Goal: Task Accomplishment & Management: Use online tool/utility

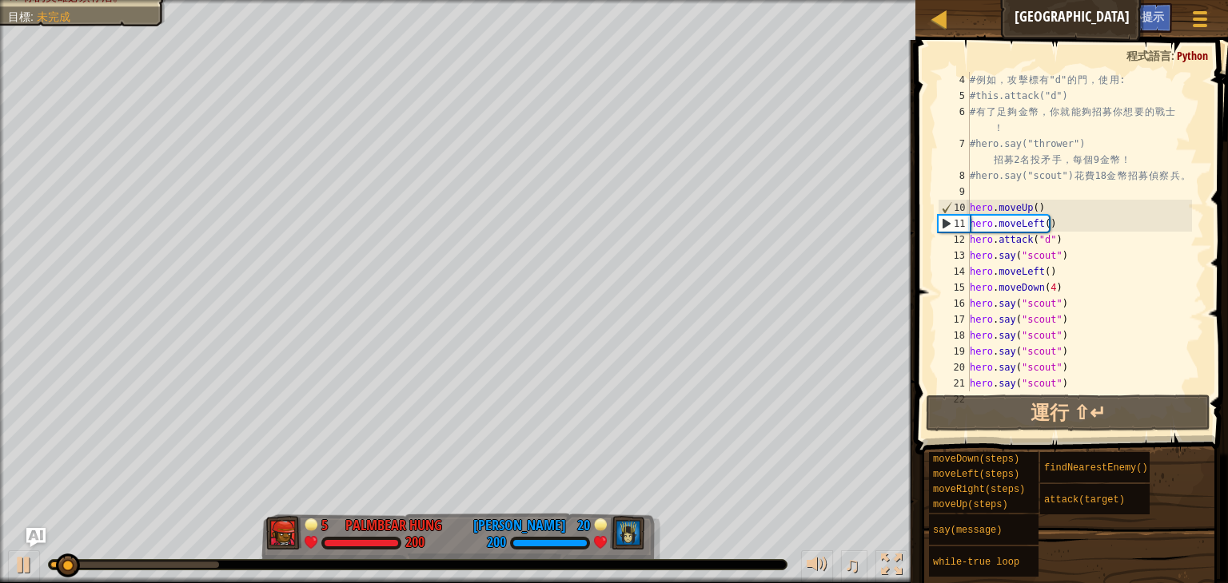
scroll to position [144, 0]
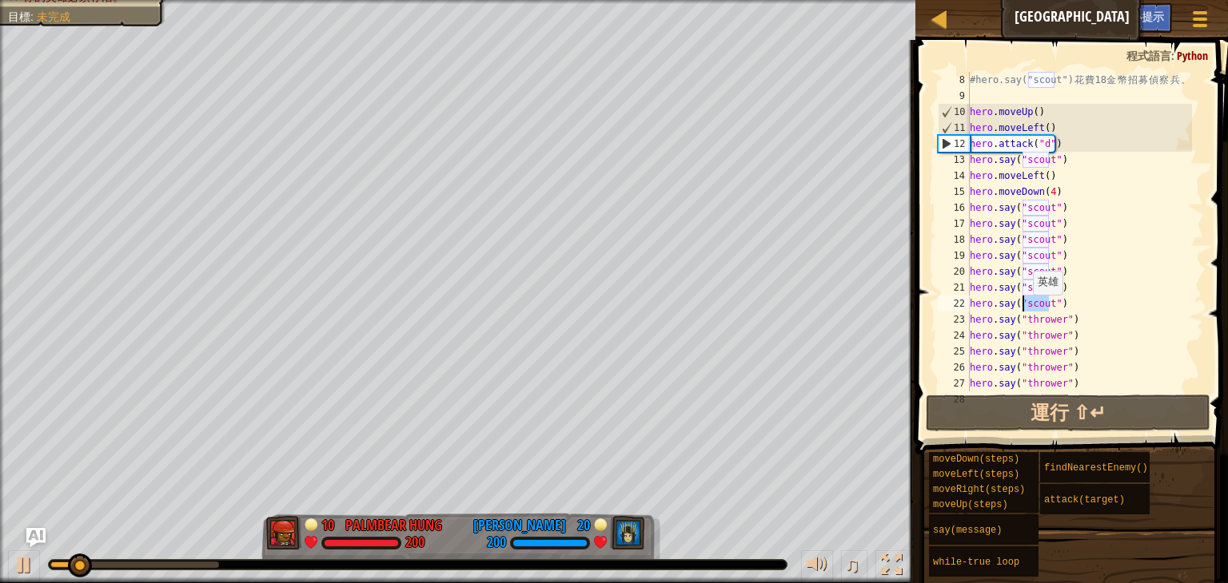
drag, startPoint x: 1049, startPoint y: 308, endPoint x: 1025, endPoint y: 311, distance: 25.0
click at [1025, 311] on div "#hero.say("scout") 花 費 18 金 幣 招 募 偵 察 兵 。 hero . moveUp ( ) hero . moveLeft ( )…" at bounding box center [1078, 248] width 225 height 352
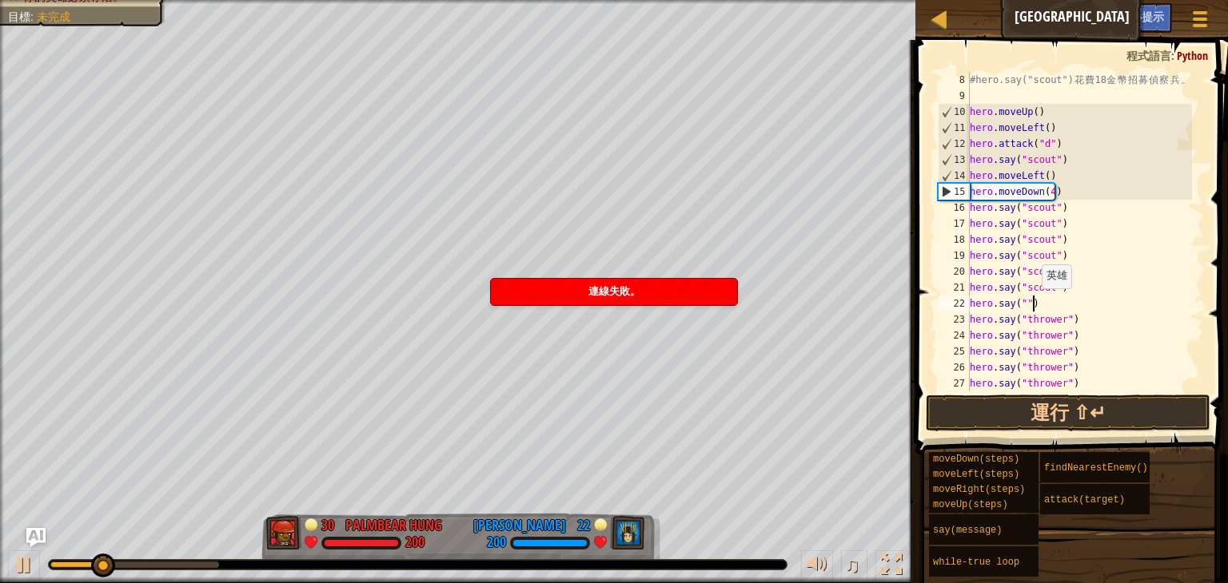
scroll to position [2, 4]
click at [1033, 305] on div "#hero.say("scout") 花 費 18 金 幣 招 募 偵 察 兵 。 hero . moveUp ( ) hero . moveLeft ( )…" at bounding box center [1078, 248] width 225 height 352
click at [1021, 306] on div "#hero.say("scout") 花 費 18 金 幣 招 募 偵 察 兵 。 hero . moveUp ( ) hero . moveLeft ( )…" at bounding box center [1078, 248] width 225 height 352
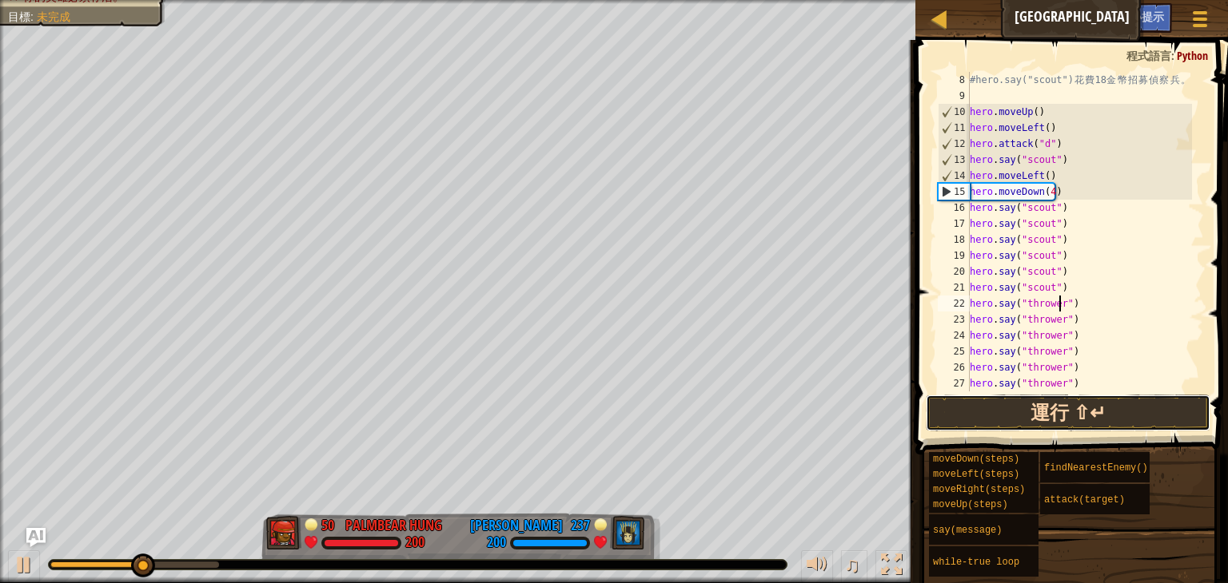
click at [1099, 400] on button "運行 ⇧↵" at bounding box center [1068, 413] width 285 height 37
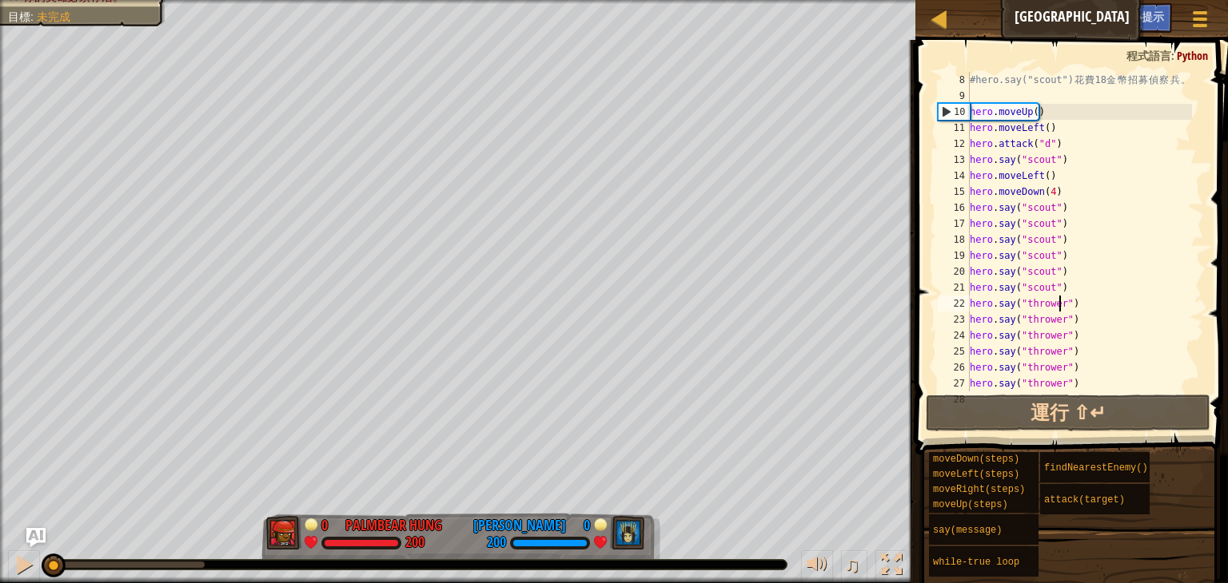
drag, startPoint x: 209, startPoint y: 563, endPoint x: 0, endPoint y: 531, distance: 211.1
click at [0, 531] on div "在90秒內擊敗敵人 你的英雄必須存活。 目標 : 未完成 0 Palmbear Hung 200 0 [PERSON_NAME] 200 ♫ Hero 200…" at bounding box center [614, 291] width 1228 height 583
click at [23, 561] on div at bounding box center [24, 565] width 21 height 21
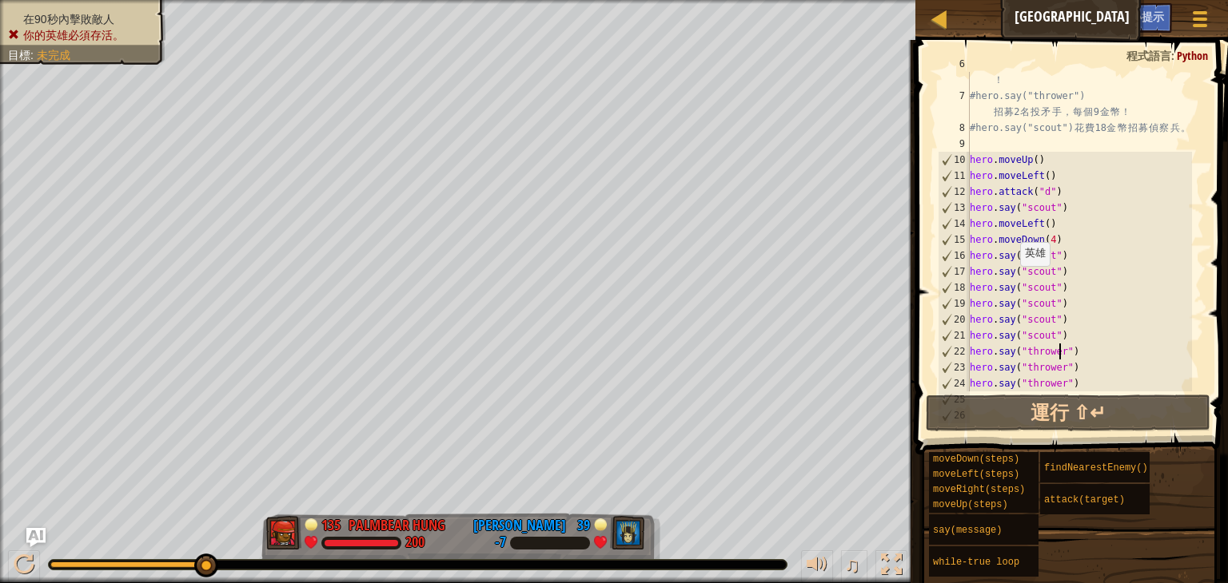
scroll to position [96, 0]
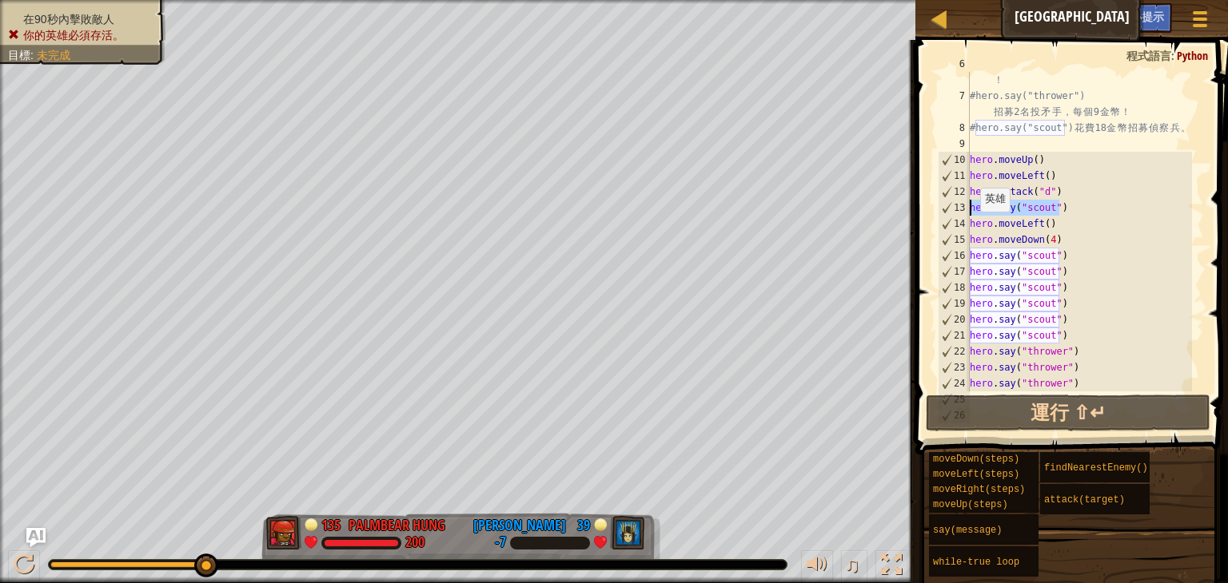
drag, startPoint x: 1081, startPoint y: 215, endPoint x: 972, endPoint y: 212, distance: 109.5
click at [972, 212] on div "# 有 了 足 夠 金 幣 ， 你 就 能 夠 招 募 你 想 要 的 戰 士 ！ #hero.say("thrower") 招 募 2 名 投 矛 手 ， …" at bounding box center [1078, 240] width 225 height 368
type textarea "hero.say("scout")"
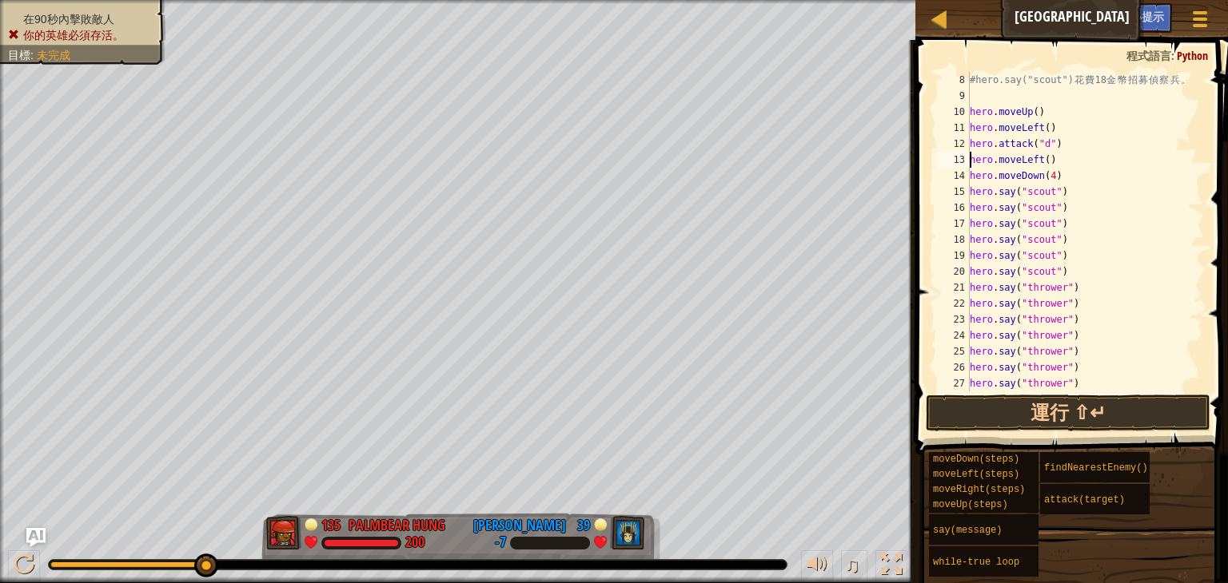
scroll to position [144, 0]
click at [1079, 193] on div "#hero.say("scout") 花 費 18 金 幣 招 募 偵 察 兵 。 hero . moveUp ( ) hero . moveLeft ( )…" at bounding box center [1078, 248] width 225 height 352
click at [1084, 169] on div "#hero.say("scout") 花 費 18 金 幣 招 募 偵 察 兵 。 hero . moveUp ( ) hero . moveLeft ( )…" at bounding box center [1078, 248] width 225 height 352
type textarea "hero.moveDown(4)"
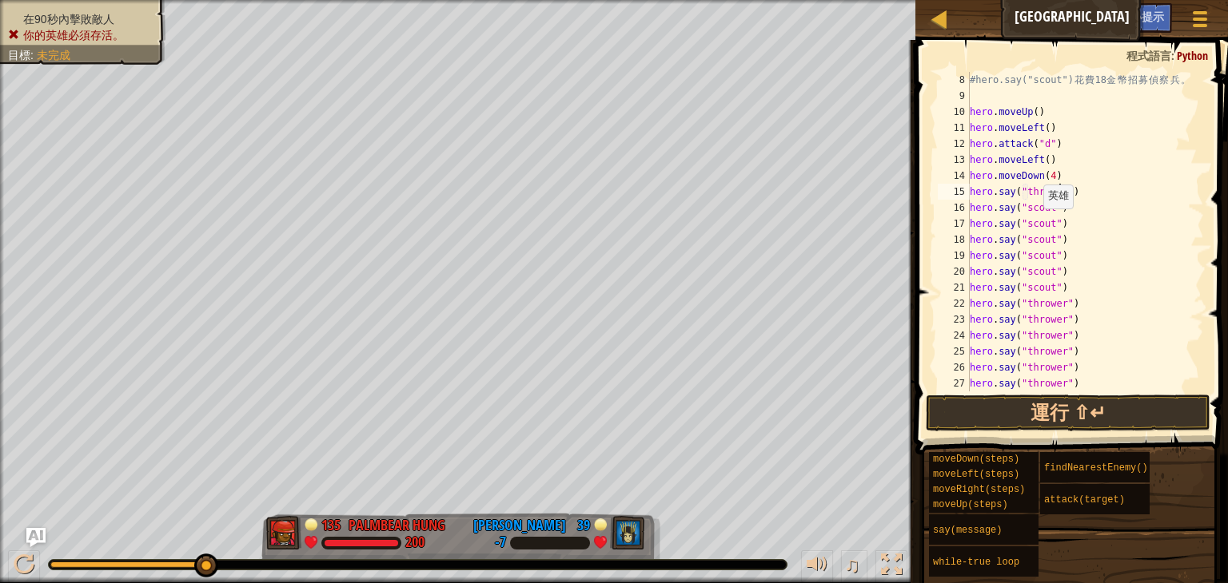
click at [1035, 225] on div "#hero.say("scout") 花 費 18 金 幣 招 募 偵 察 兵 。 hero . moveUp ( ) hero . moveLeft ( )…" at bounding box center [1078, 248] width 225 height 352
click at [1033, 257] on div "#hero.say("scout") 花 費 18 金 幣 招 募 偵 察 兵 。 hero . moveUp ( ) hero . moveLeft ( )…" at bounding box center [1078, 248] width 225 height 352
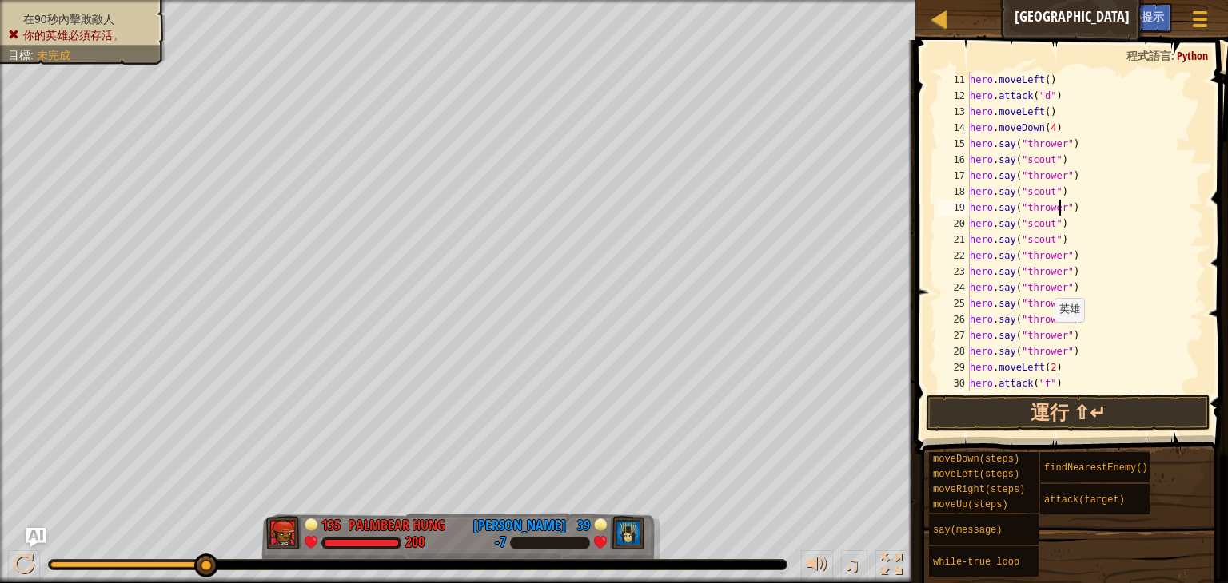
scroll to position [192, 0]
click at [1037, 274] on div "hero . moveLeft ( ) hero . attack ( "d" ) hero . moveLeft ( ) hero . moveDown (…" at bounding box center [1078, 248] width 225 height 352
click at [1036, 275] on div "hero . moveLeft ( ) hero . attack ( "d" ) hero . moveLeft ( ) hero . moveDown (…" at bounding box center [1078, 248] width 225 height 352
click at [1029, 308] on div "hero . moveLeft ( ) hero . attack ( "d" ) hero . moveLeft ( ) hero . moveDown (…" at bounding box center [1078, 248] width 225 height 352
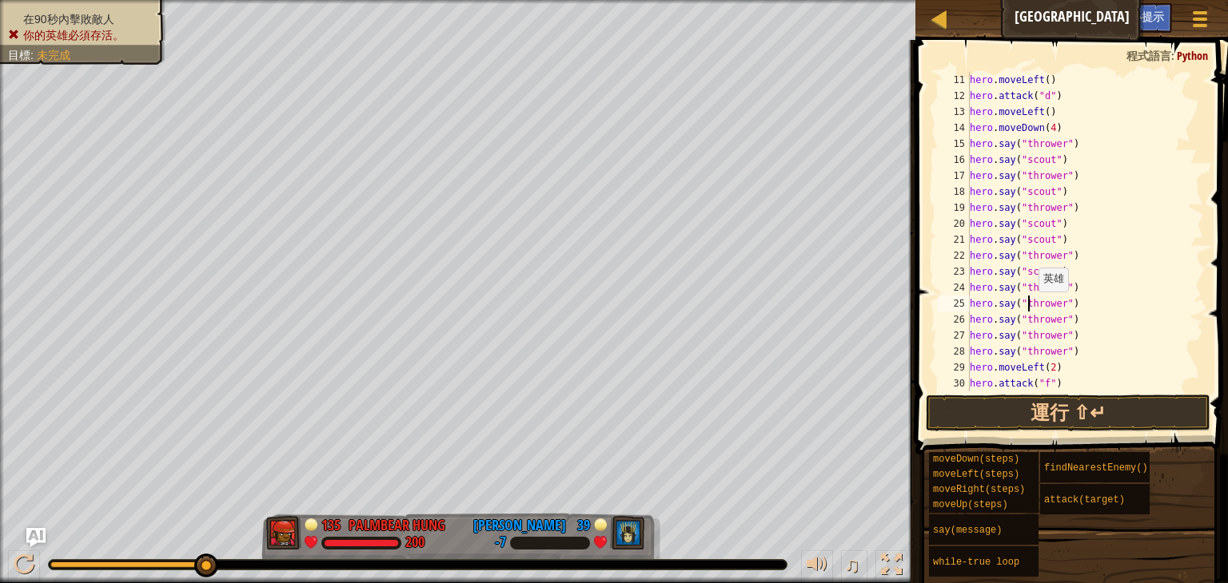
click at [1029, 308] on div "hero . moveLeft ( ) hero . attack ( "d" ) hero . moveLeft ( ) hero . moveDown (…" at bounding box center [1078, 248] width 225 height 352
type textarea "hero.say("scout")"
click at [1008, 410] on button "運行 ⇧↵" at bounding box center [1068, 413] width 285 height 37
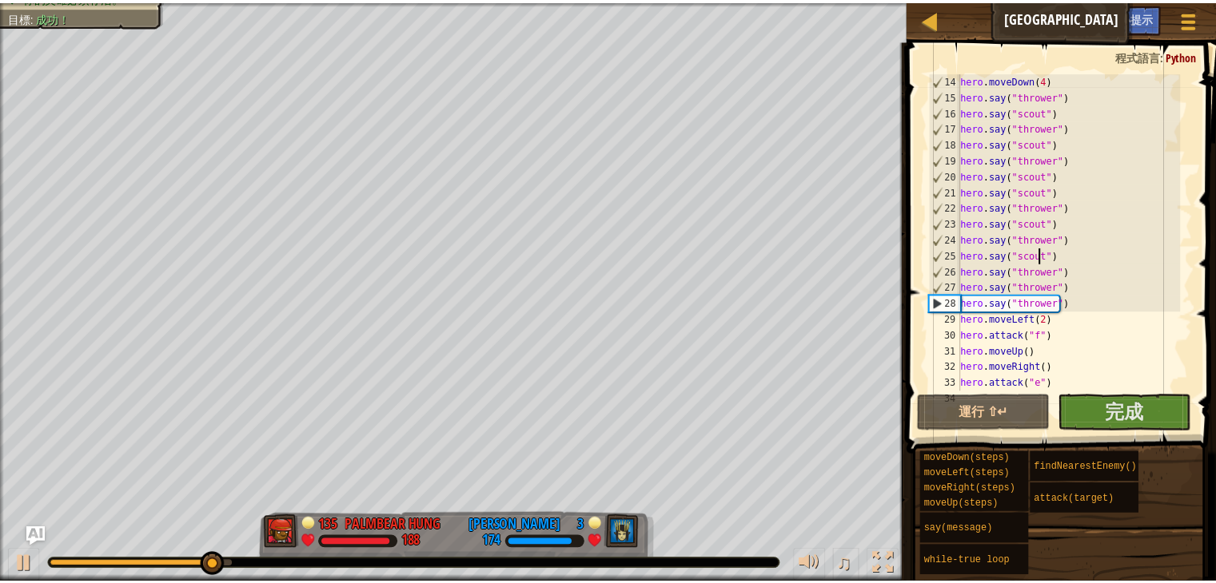
scroll to position [288, 0]
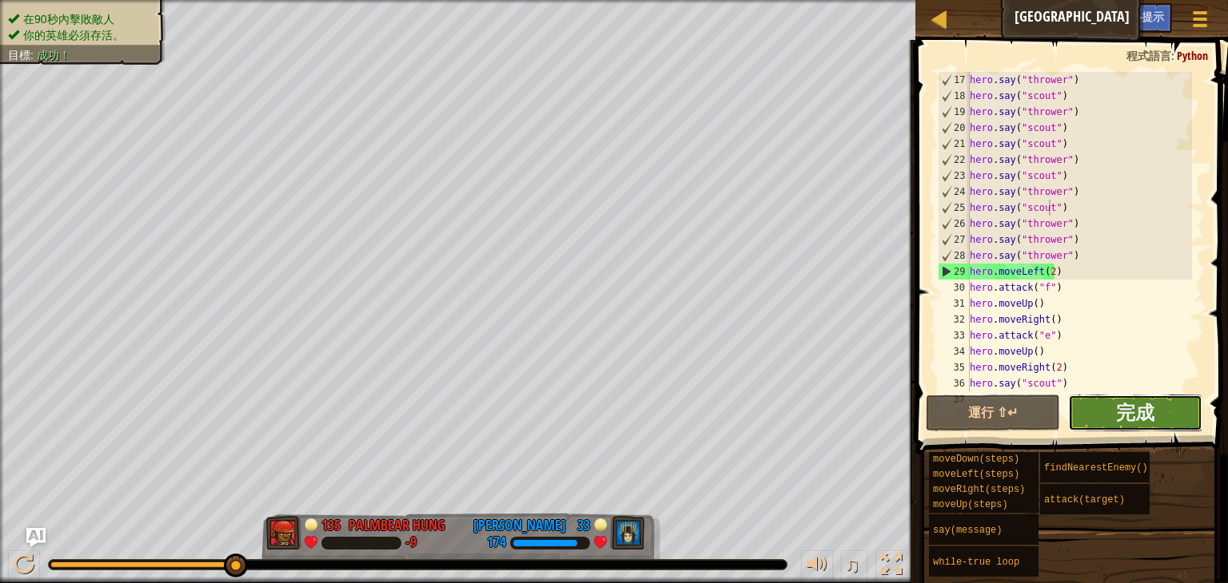
click at [1157, 403] on button "完成" at bounding box center [1135, 413] width 134 height 37
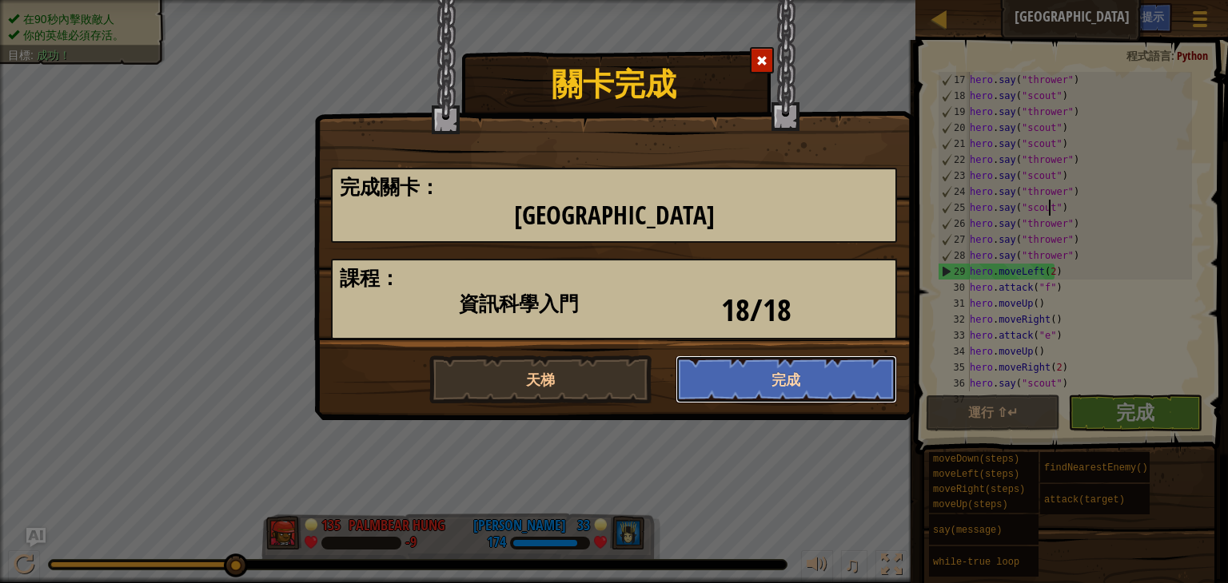
click at [741, 372] on button "完成" at bounding box center [786, 380] width 222 height 48
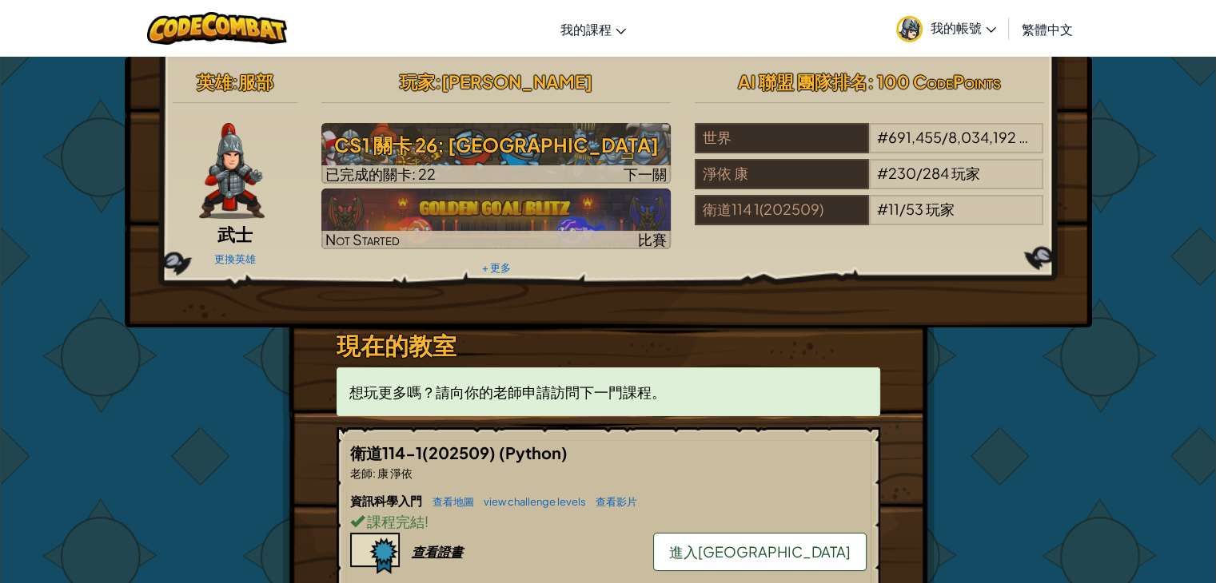
click at [735, 541] on link "進入[GEOGRAPHIC_DATA]" at bounding box center [759, 552] width 213 height 38
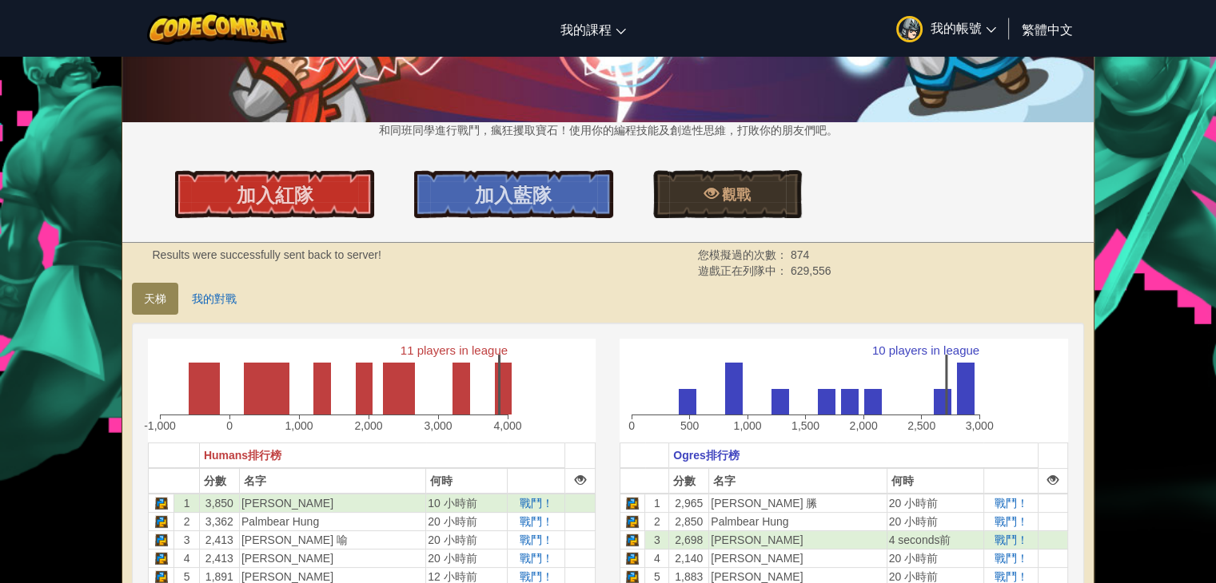
scroll to position [160, 0]
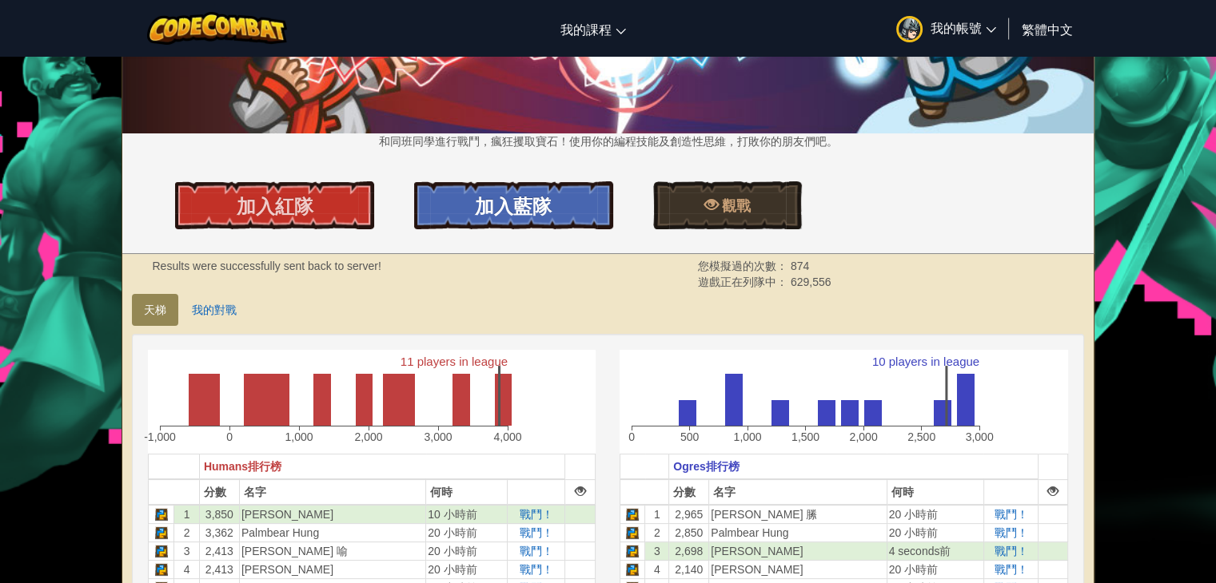
click at [508, 209] on span "加入藍隊" at bounding box center [513, 206] width 77 height 26
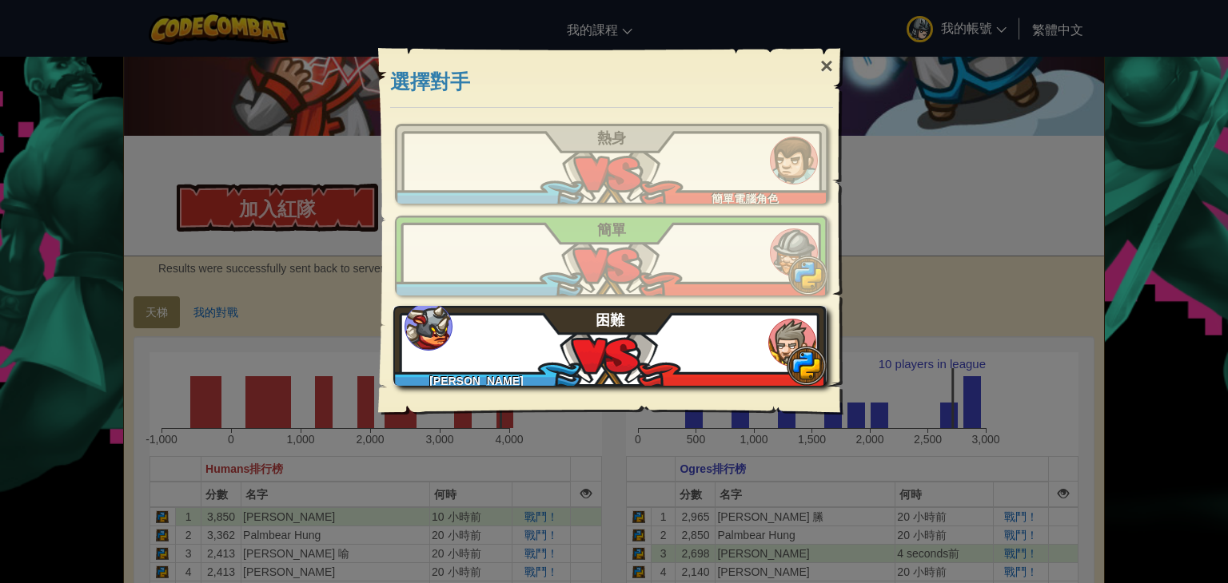
click at [566, 337] on div "[PERSON_NAME] 困難" at bounding box center [609, 346] width 433 height 80
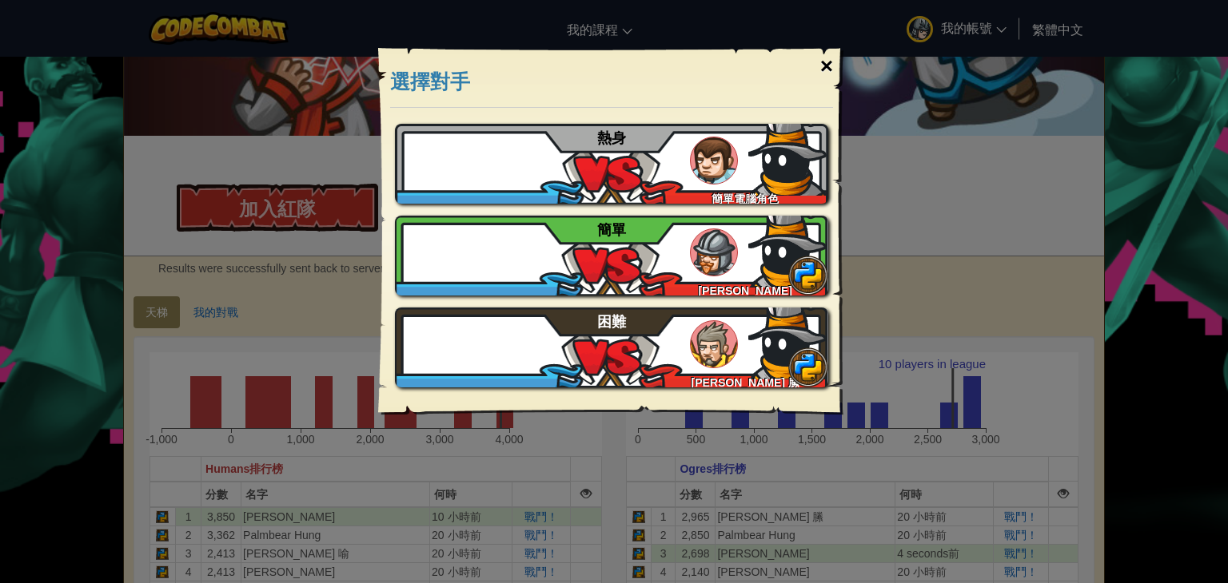
click at [814, 71] on div "×" at bounding box center [826, 66] width 37 height 46
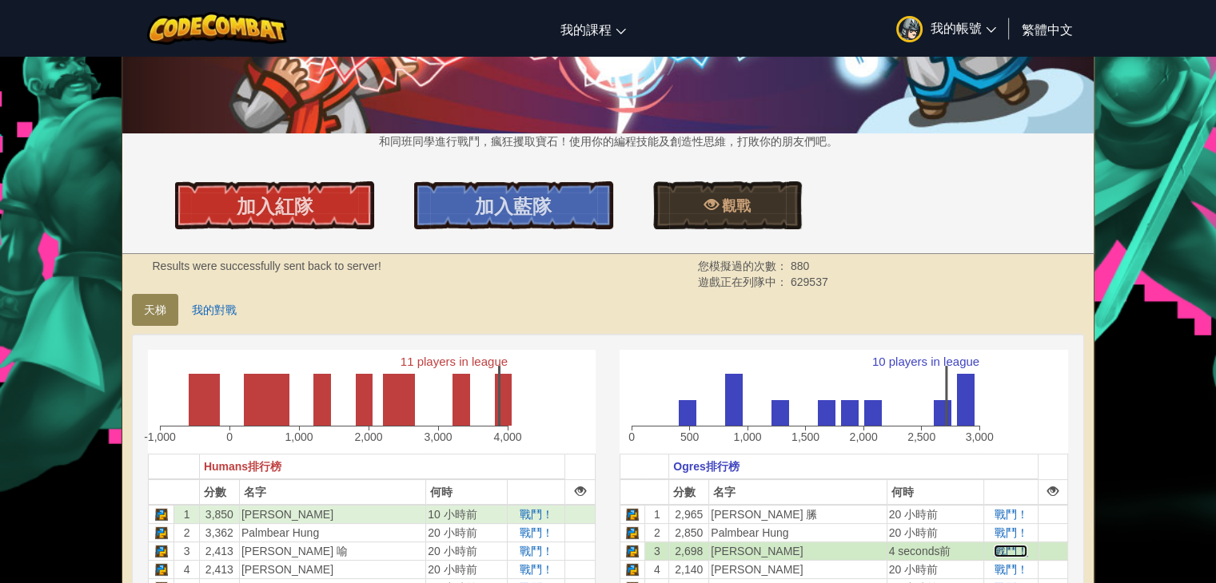
click at [999, 548] on span "戰鬥！" at bounding box center [1011, 551] width 34 height 13
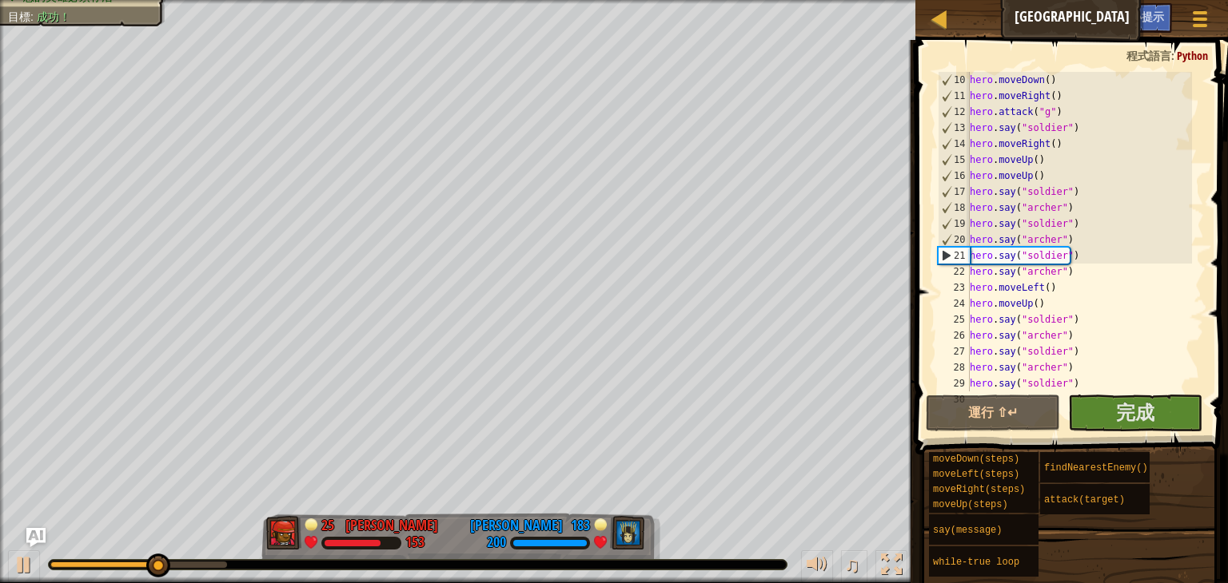
scroll to position [192, 0]
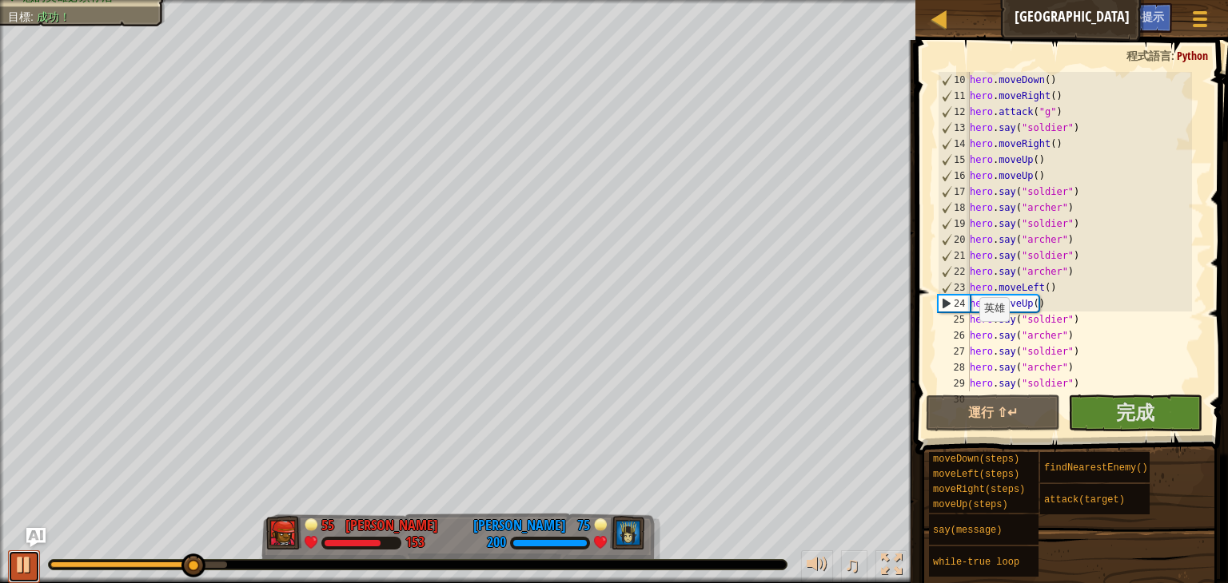
click at [19, 560] on div at bounding box center [24, 565] width 21 height 21
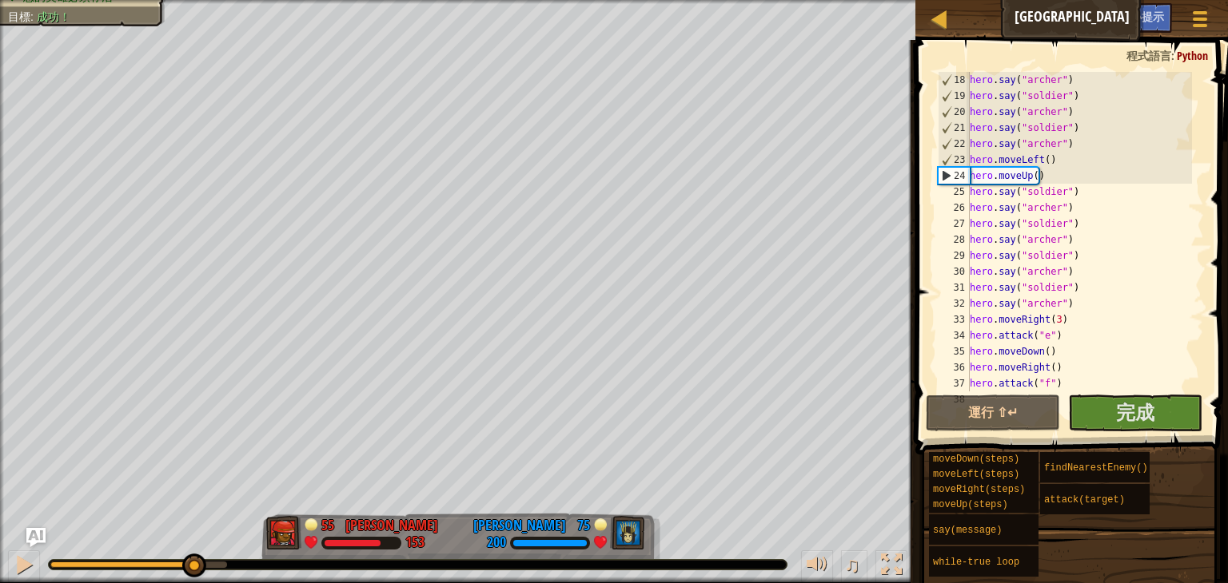
scroll to position [320, 0]
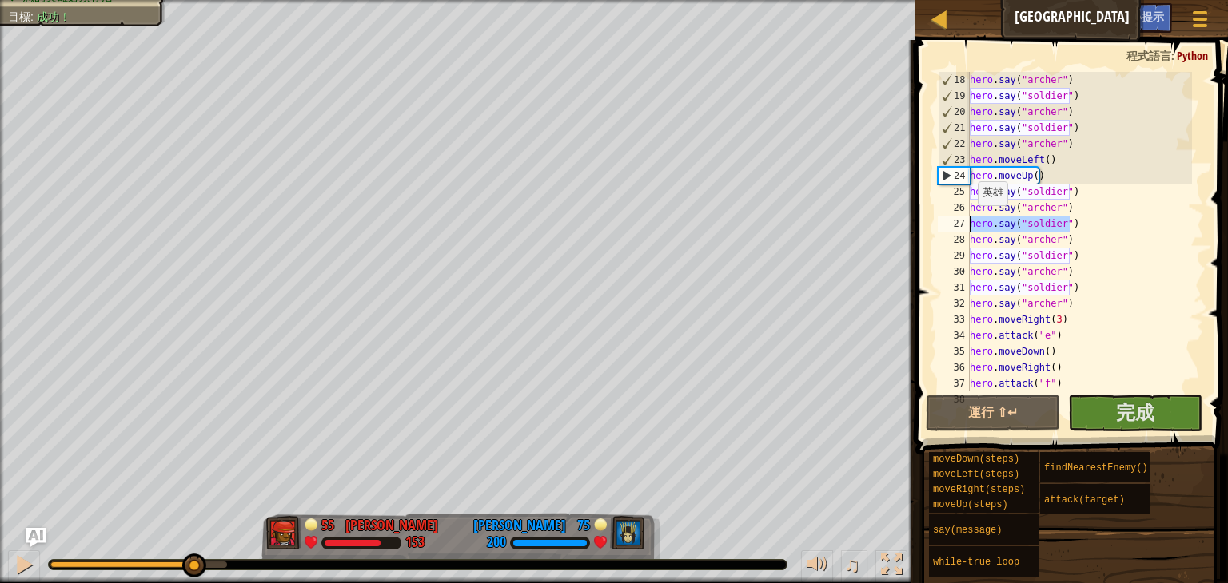
drag, startPoint x: 1077, startPoint y: 223, endPoint x: 966, endPoint y: 221, distance: 111.1
click at [966, 221] on div "18 19 20 21 22 23 24 25 26 27 28 29 30 31 32 33 34 35 36 37 38 hero . say ( "[P…" at bounding box center [1068, 232] width 269 height 320
click at [1069, 229] on div "hero . say ( "[PERSON_NAME]" ) hero . say ( "soldier" ) hero . say ( "[PERSON_N…" at bounding box center [1078, 232] width 225 height 320
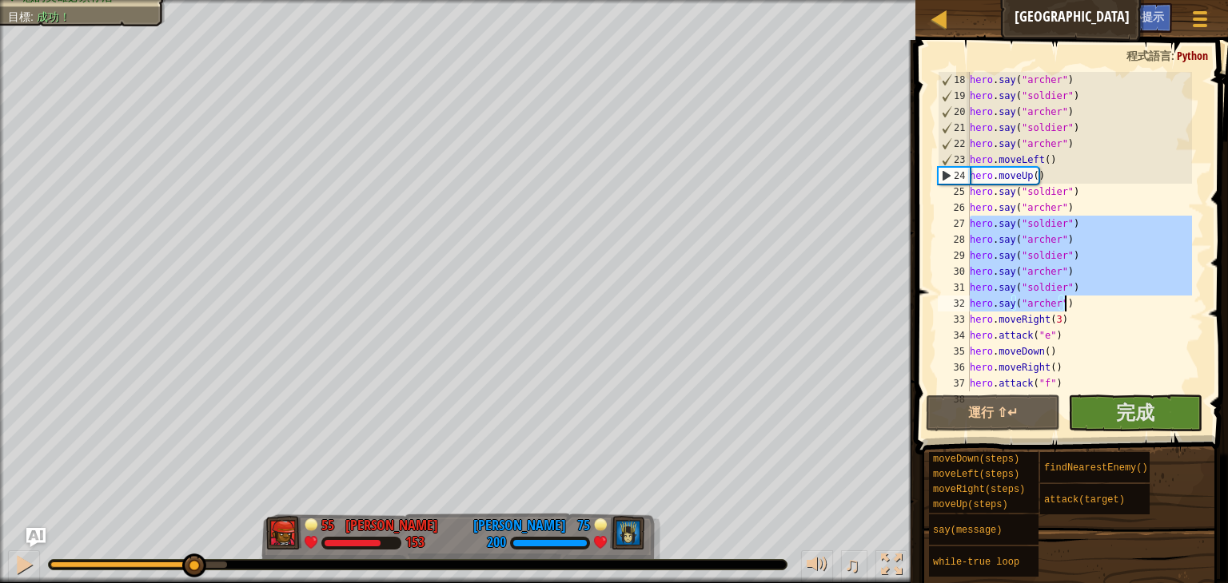
drag, startPoint x: 971, startPoint y: 224, endPoint x: 1081, endPoint y: 306, distance: 137.0
click at [1081, 306] on div "hero . say ( "[PERSON_NAME]" ) hero . say ( "soldier" ) hero . say ( "[PERSON_N…" at bounding box center [1078, 248] width 225 height 352
click at [1033, 261] on div "hero . say ( "[PERSON_NAME]" ) hero . say ( "soldier" ) hero . say ( "[PERSON_N…" at bounding box center [1078, 232] width 225 height 320
drag, startPoint x: 975, startPoint y: 225, endPoint x: 1079, endPoint y: 299, distance: 127.3
click at [1079, 299] on div "hero . say ( "[PERSON_NAME]" ) hero . say ( "soldier" ) hero . say ( "[PERSON_N…" at bounding box center [1078, 248] width 225 height 352
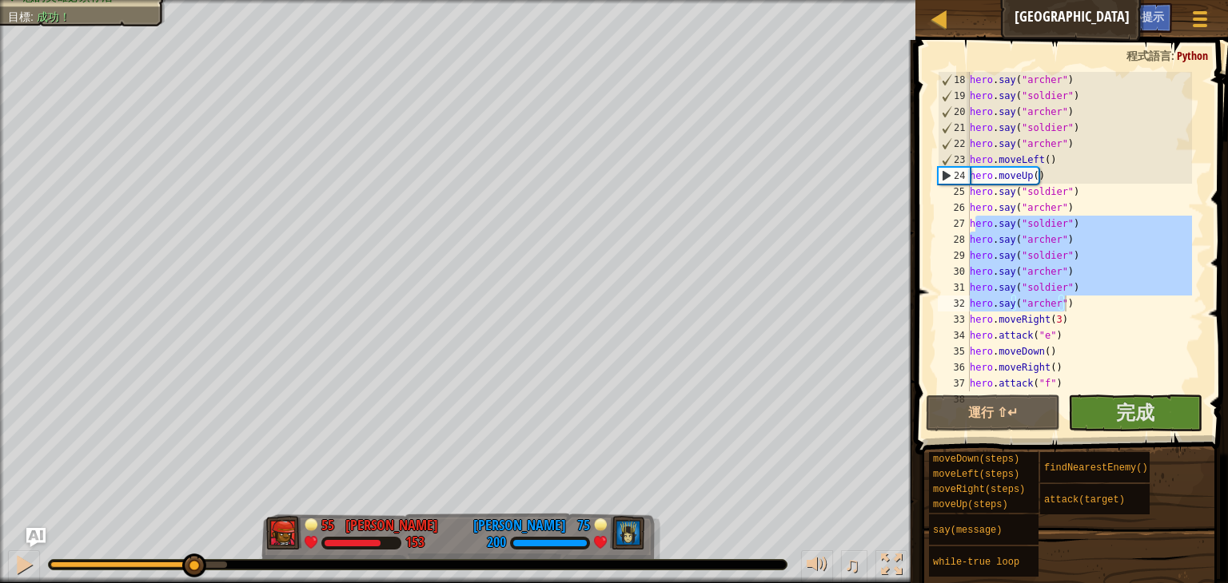
drag, startPoint x: 1079, startPoint y: 299, endPoint x: 1061, endPoint y: 289, distance: 20.4
click at [1079, 298] on div "hero . say ( "[PERSON_NAME]" ) hero . say ( "soldier" ) hero . say ( "[PERSON_N…" at bounding box center [1078, 232] width 225 height 320
drag, startPoint x: 969, startPoint y: 225, endPoint x: 1064, endPoint y: 305, distance: 124.2
click at [1064, 305] on div "hero.say("[PERSON_NAME]") 18 19 20 21 22 23 24 25 26 27 28 29 30 31 32 33 34 35…" at bounding box center [1068, 232] width 269 height 320
type textarea "hero.moveRight(3)"
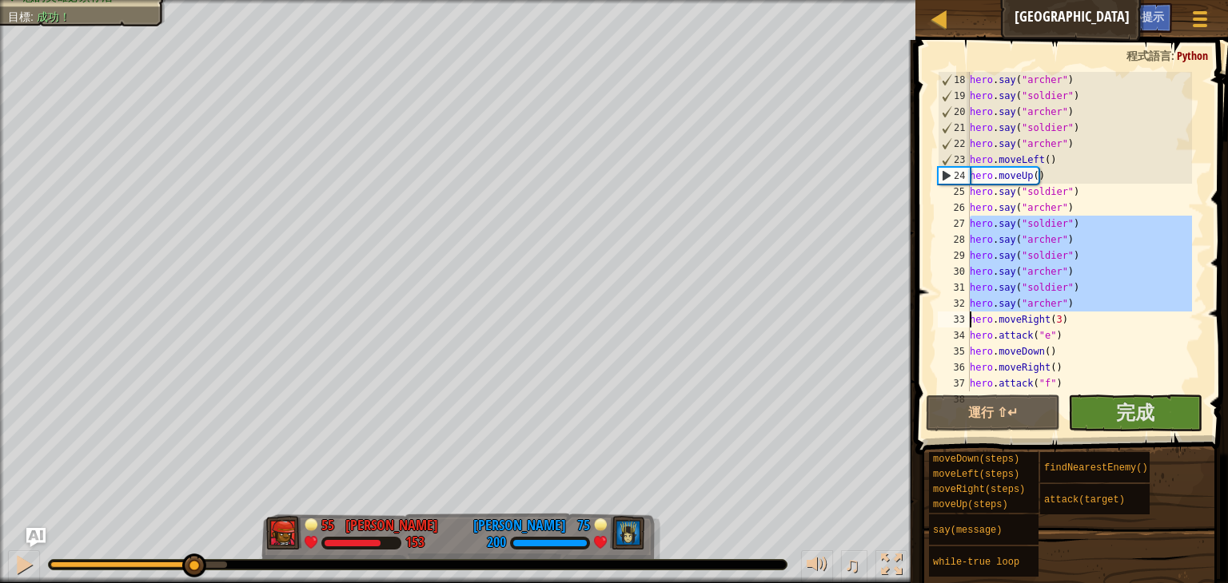
scroll to position [272, 0]
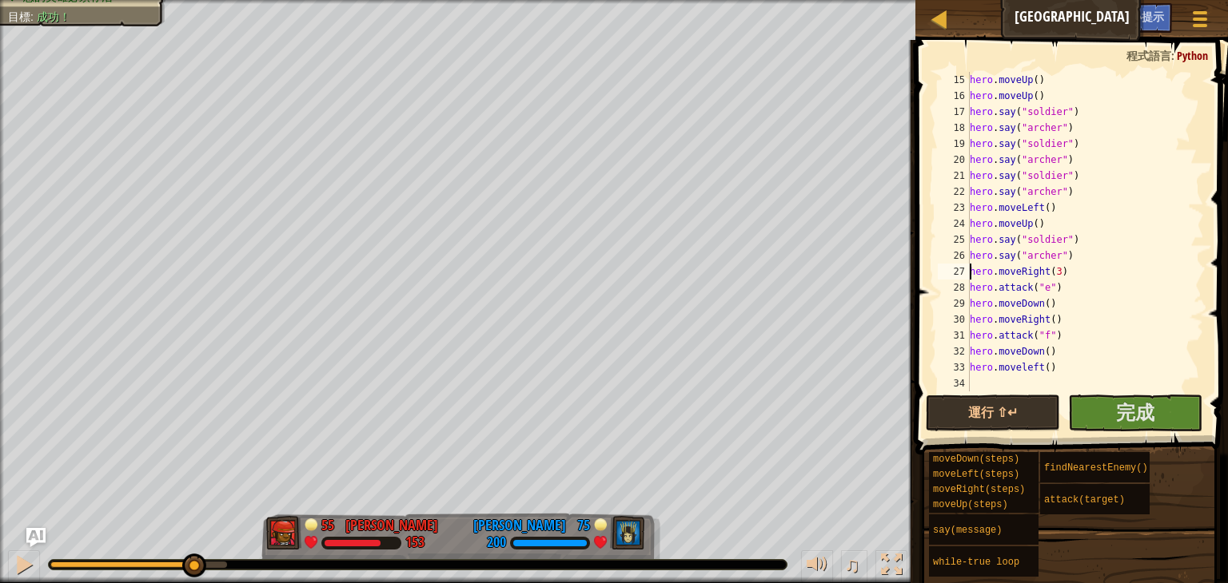
click at [1077, 276] on div "hero . moveUp ( ) hero . moveUp ( ) hero . say ( "soldier" ) hero . say ( "[PER…" at bounding box center [1078, 248] width 225 height 352
paste textarea "hero.attack("e")"
click at [971, 284] on div "hero . say ( "[PERSON_NAME]" ) hero . moveLeft ( ) hero . moveUp ( ) hero . say…" at bounding box center [1078, 248] width 225 height 352
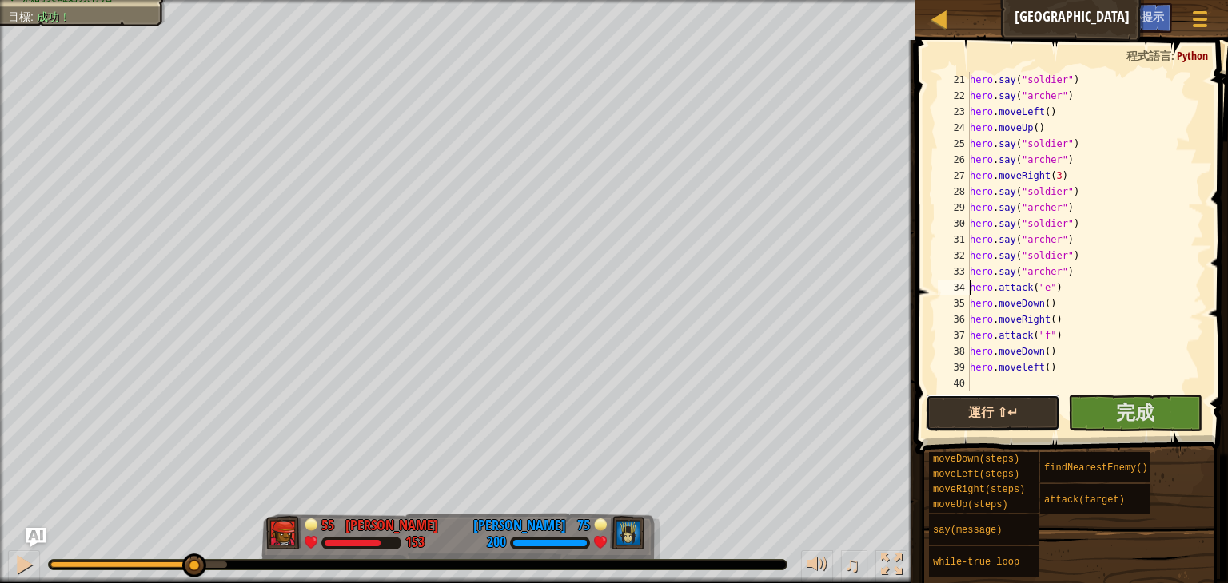
click at [1039, 404] on button "運行 ⇧↵" at bounding box center [993, 413] width 134 height 37
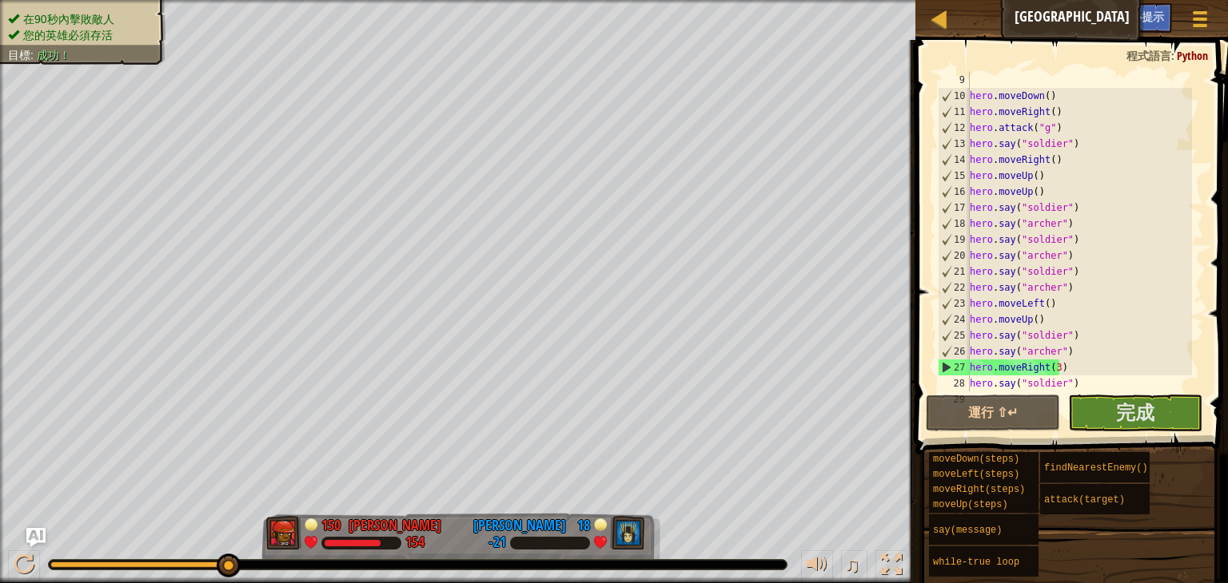
scroll to position [176, 0]
click at [1038, 412] on button "運行 ⇧↵" at bounding box center [993, 413] width 134 height 37
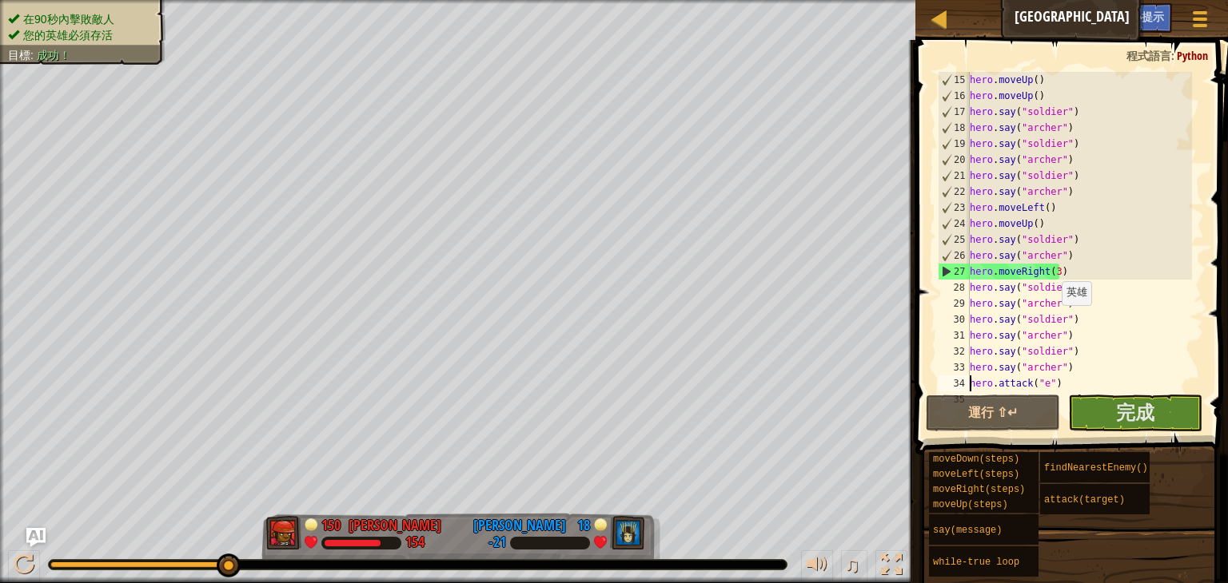
scroll to position [224, 0]
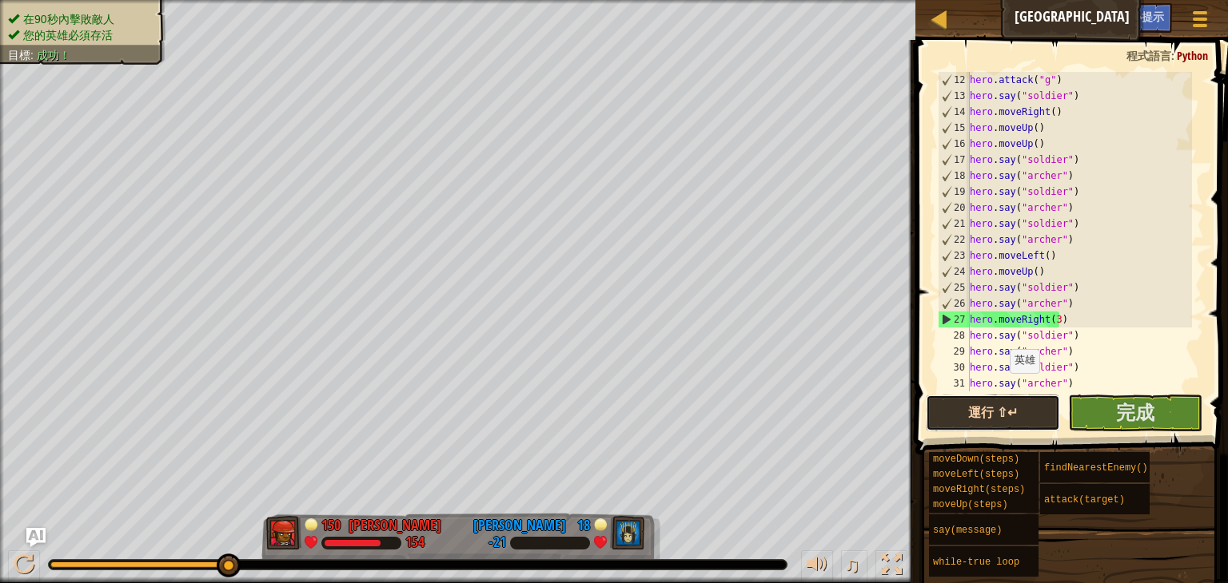
drag, startPoint x: 998, startPoint y: 412, endPoint x: 989, endPoint y: 426, distance: 16.2
click at [998, 416] on button "運行 ⇧↵" at bounding box center [993, 413] width 134 height 37
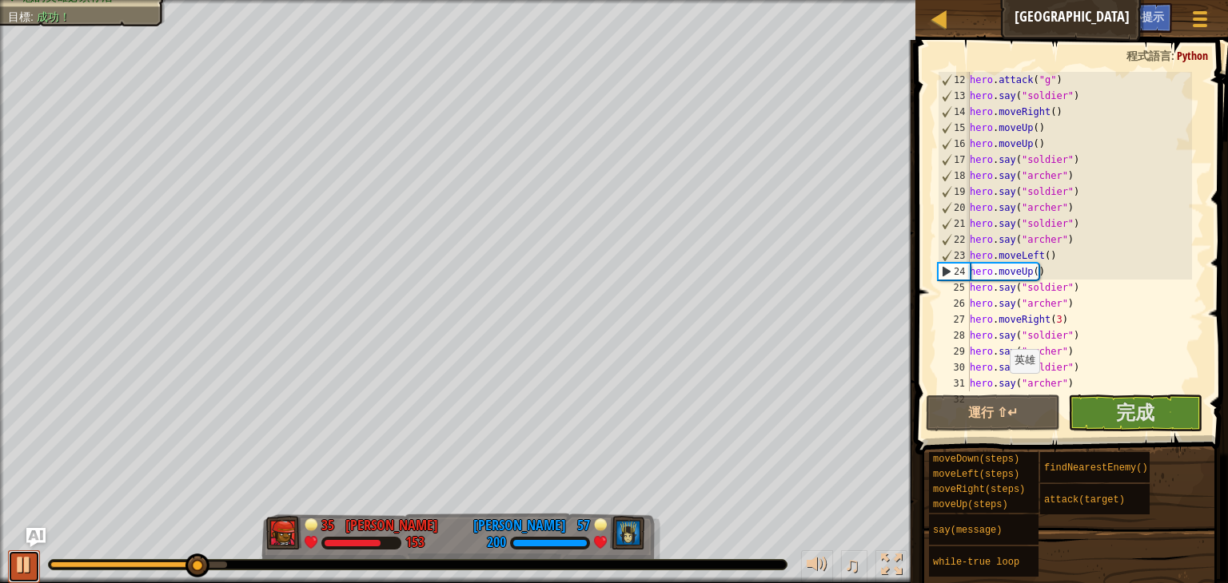
click at [22, 564] on div at bounding box center [24, 565] width 21 height 21
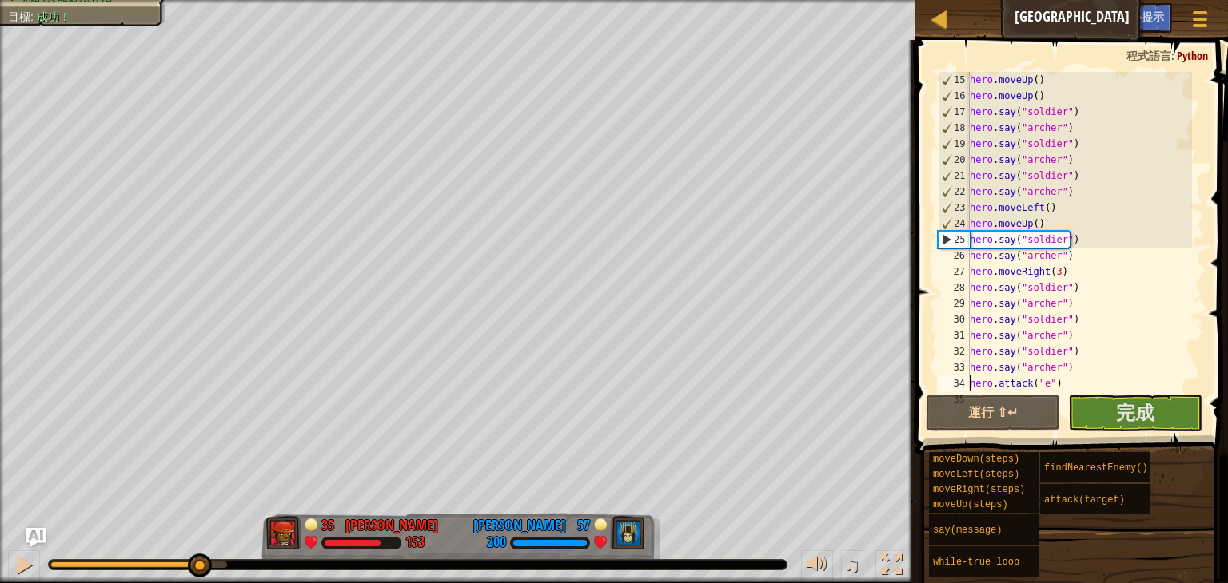
scroll to position [272, 0]
click at [1052, 271] on div "hero . moveUp ( ) hero . moveUp ( ) hero . say ( "soldier" ) hero . say ( "[PER…" at bounding box center [1078, 248] width 225 height 352
type textarea "hero.moveRight()"
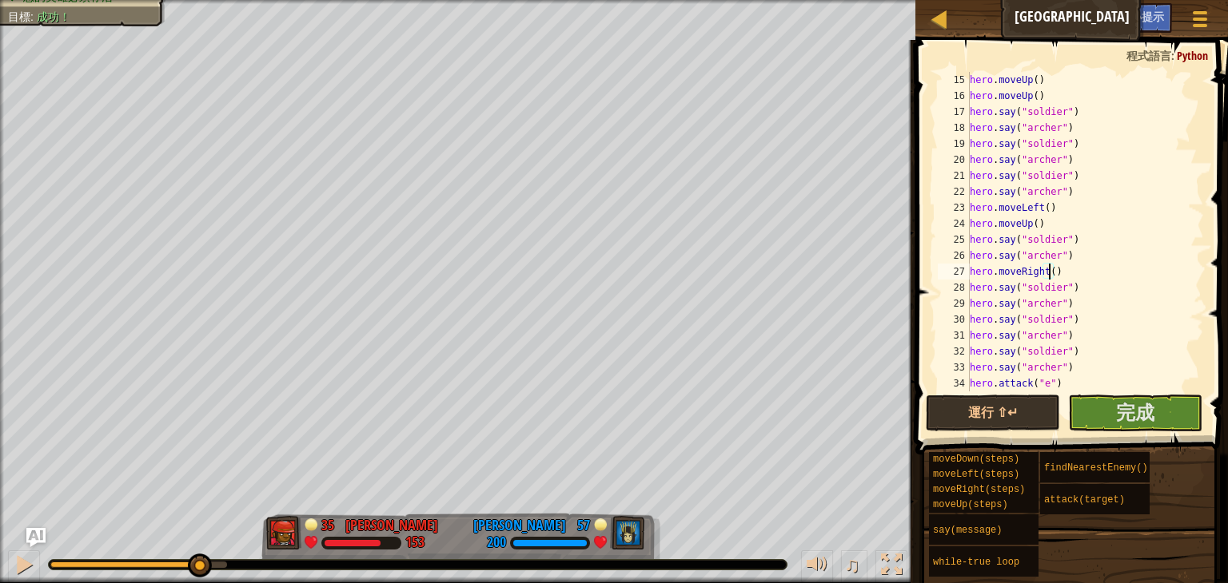
click at [1077, 264] on div "hero . moveUp ( ) hero . moveUp ( ) hero . say ( "soldier" ) hero . say ( "[PER…" at bounding box center [1078, 248] width 225 height 352
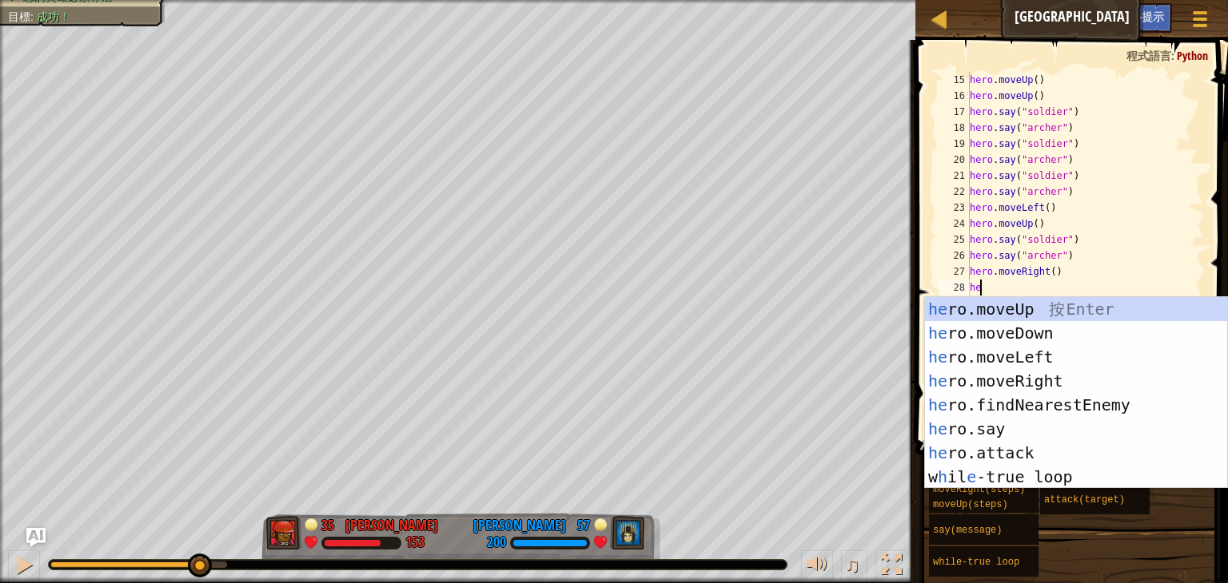
scroll to position [7, 0]
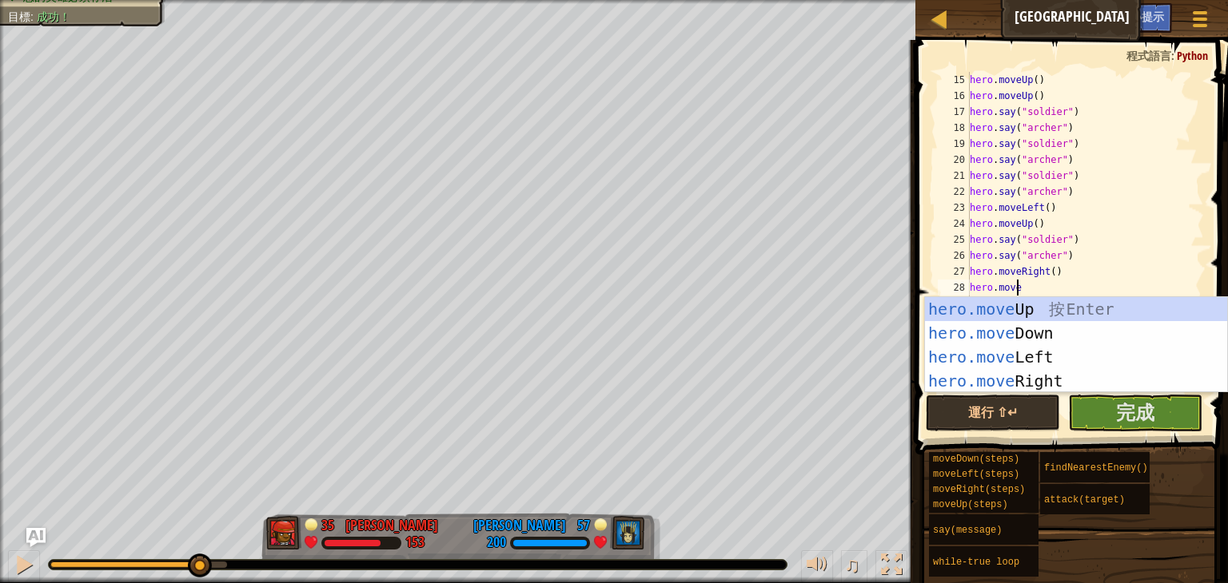
type textarea "hero.moveu"
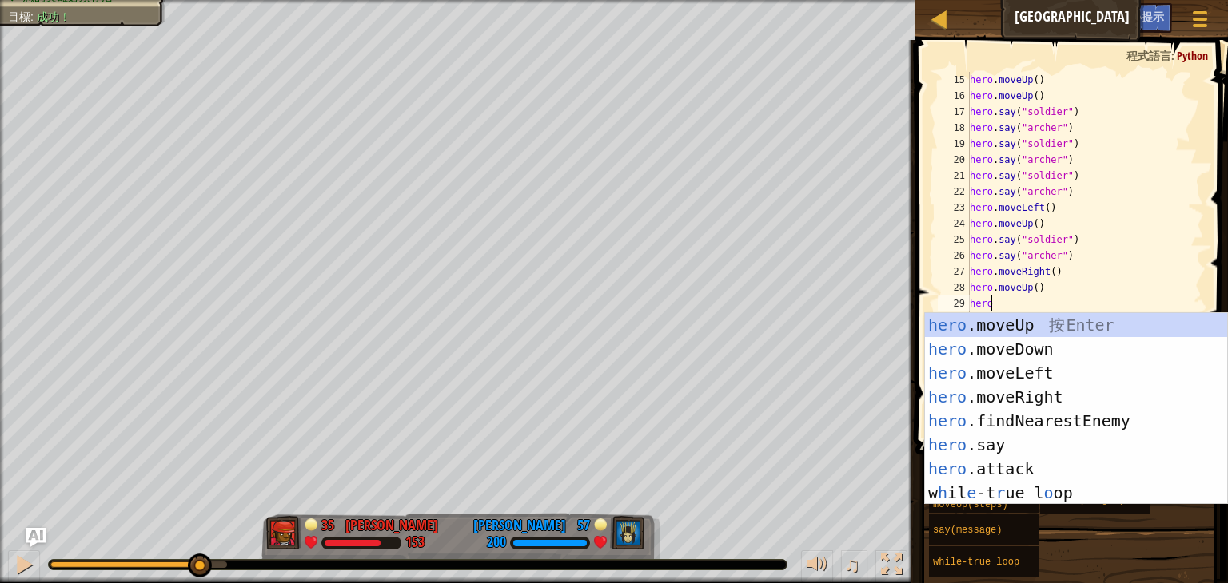
scroll to position [7, 1]
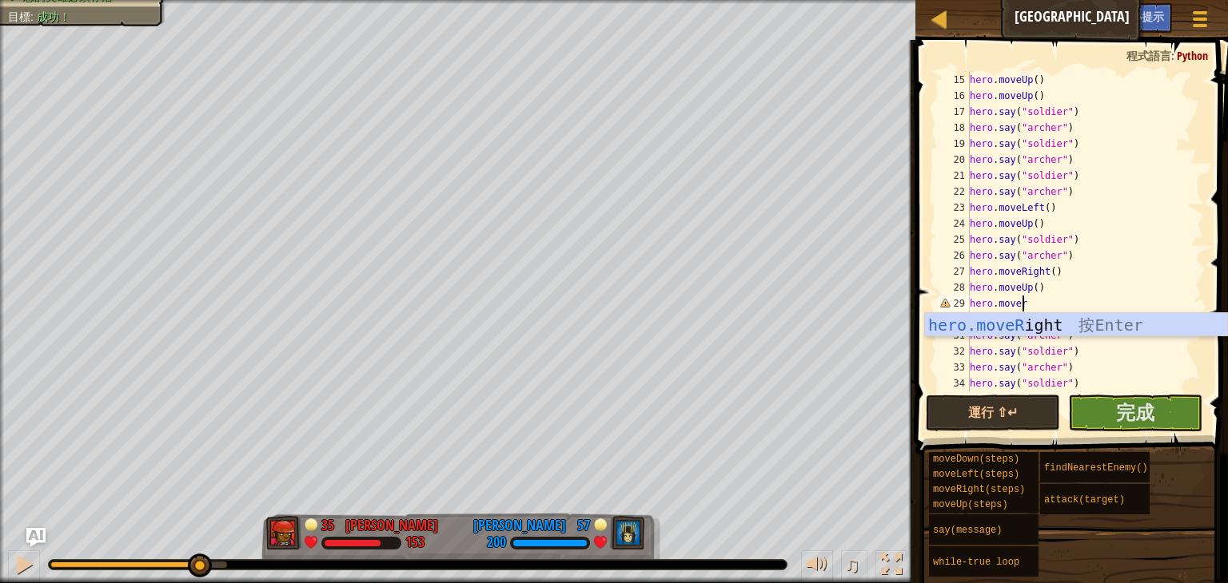
type textarea "hero.moveri"
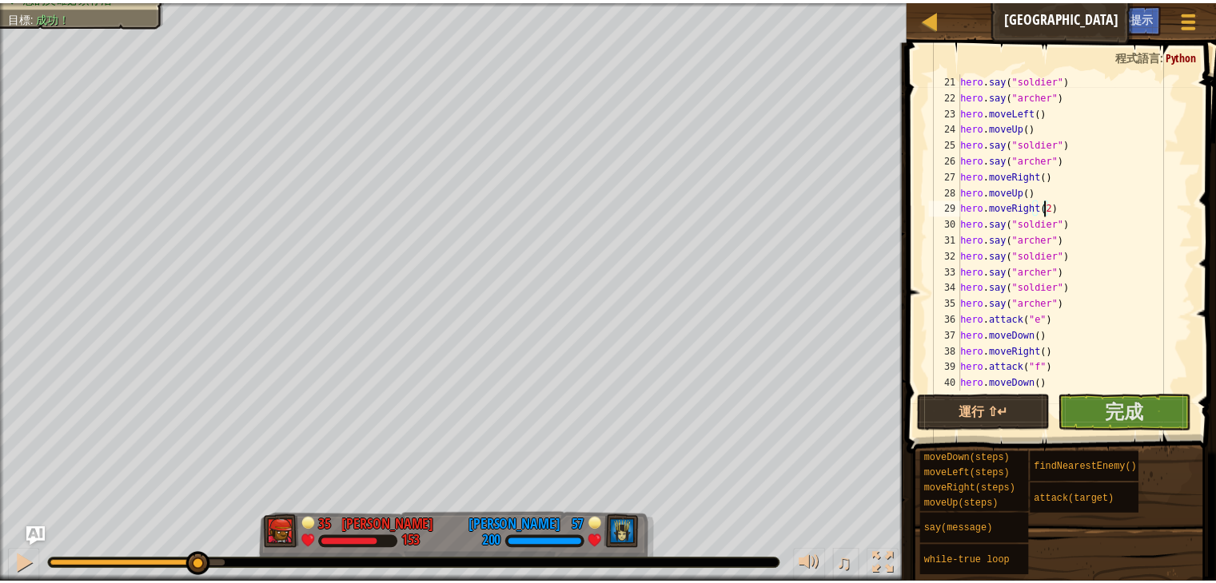
scroll to position [400, 0]
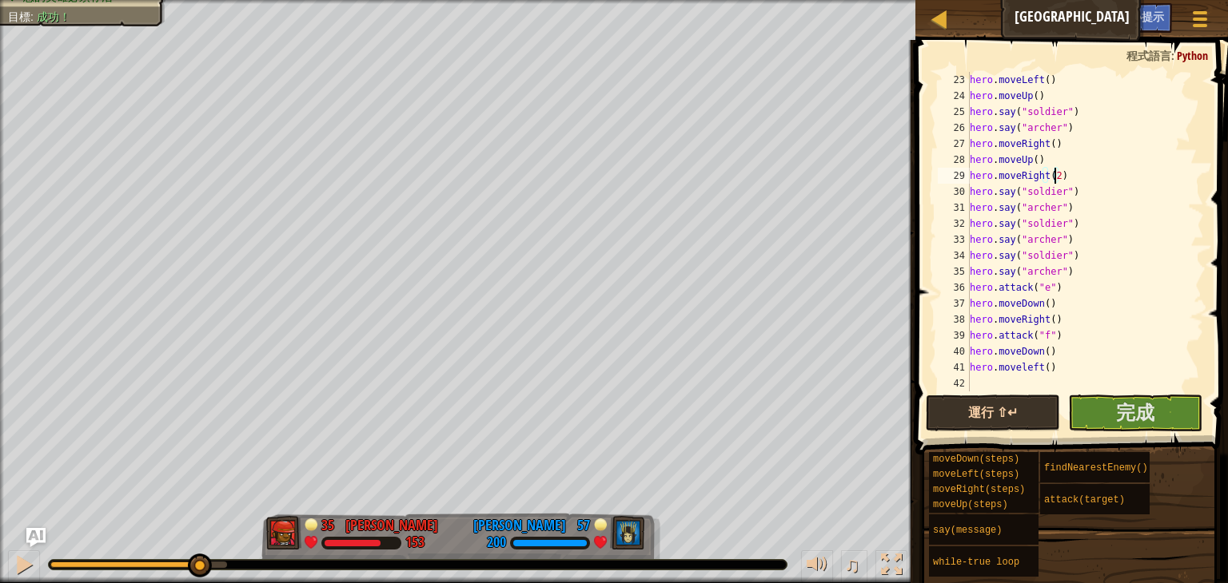
type textarea "hero.moveRight(2)"
drag, startPoint x: 998, startPoint y: 401, endPoint x: 990, endPoint y: 397, distance: 8.2
click at [1000, 401] on button "運行 ⇧↵" at bounding box center [993, 413] width 134 height 37
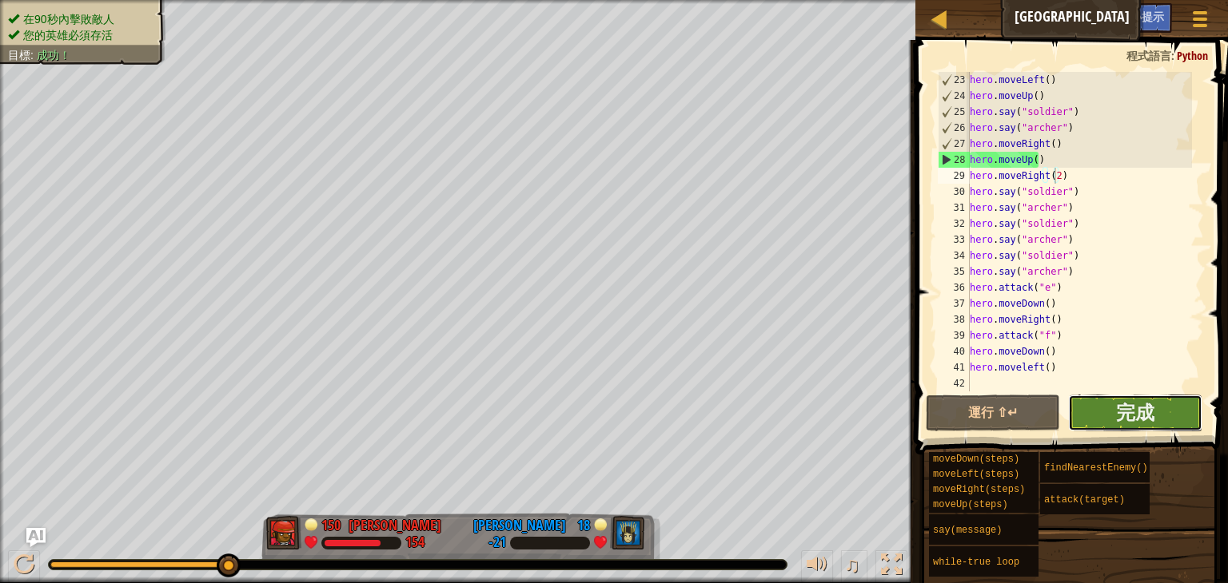
click at [1157, 395] on button "完成" at bounding box center [1135, 413] width 134 height 37
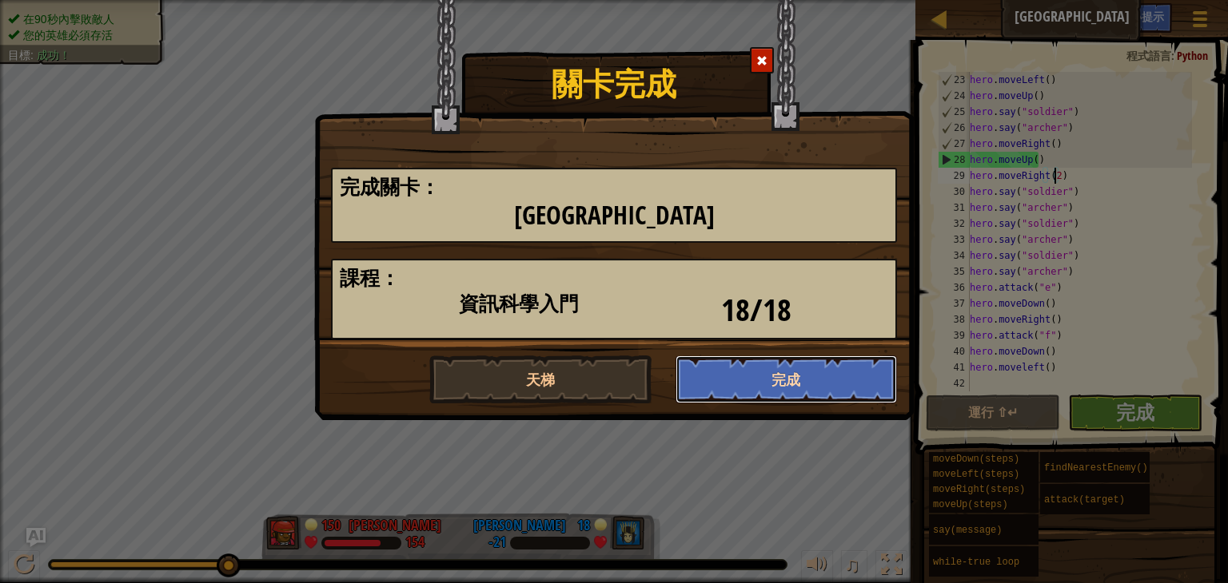
click at [830, 378] on button "完成" at bounding box center [786, 380] width 222 height 48
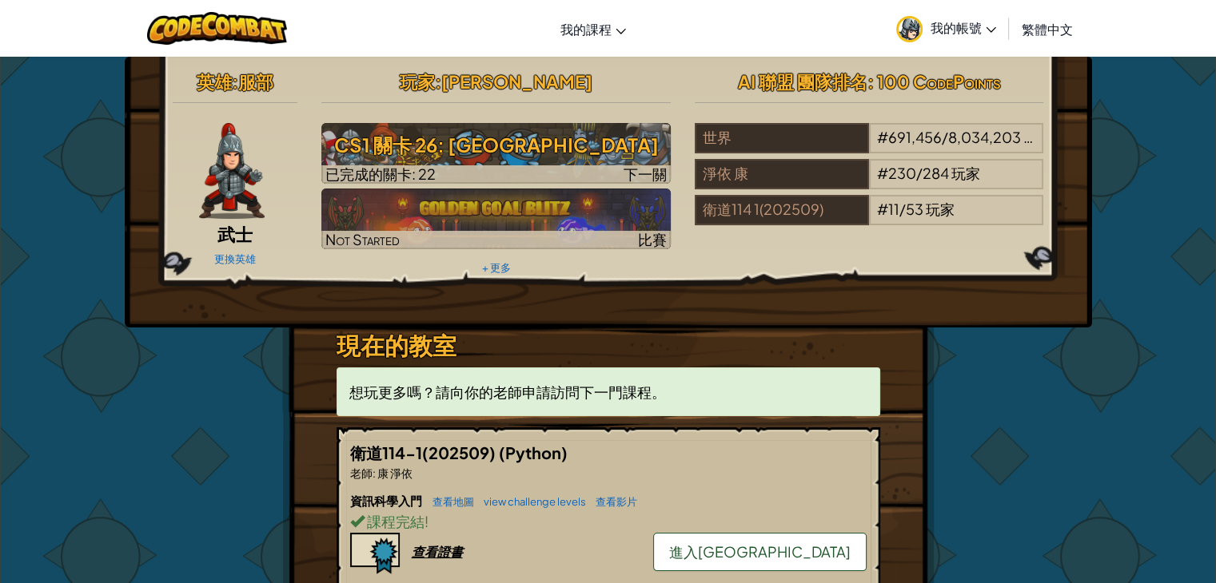
click at [864, 535] on link "進入[GEOGRAPHIC_DATA]" at bounding box center [759, 552] width 213 height 38
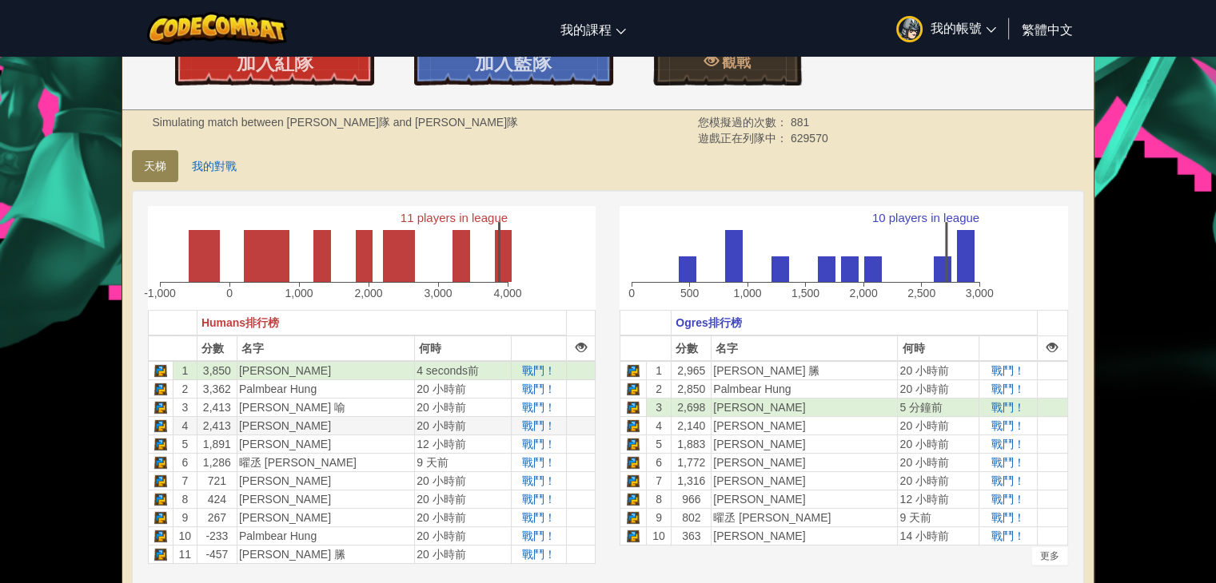
scroll to position [320, 0]
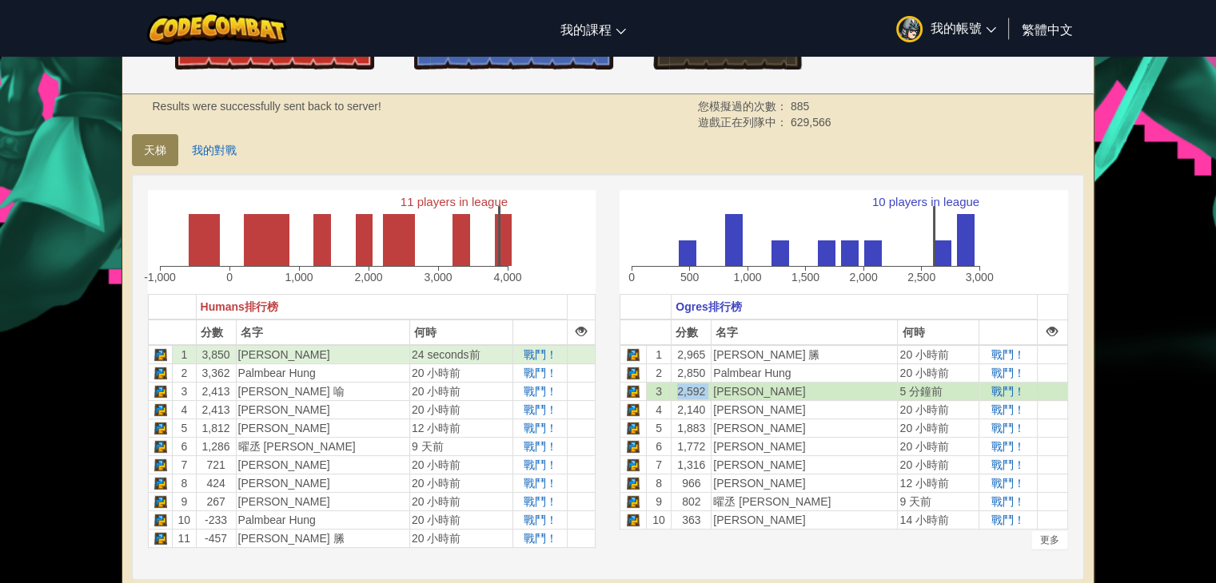
drag, startPoint x: 689, startPoint y: 392, endPoint x: 720, endPoint y: 393, distance: 31.2
click at [720, 393] on tr "3 2,592 [PERSON_NAME] 5 分鐘前 戰鬥！" at bounding box center [843, 392] width 447 height 18
click at [699, 426] on td "1,883" at bounding box center [691, 429] width 40 height 18
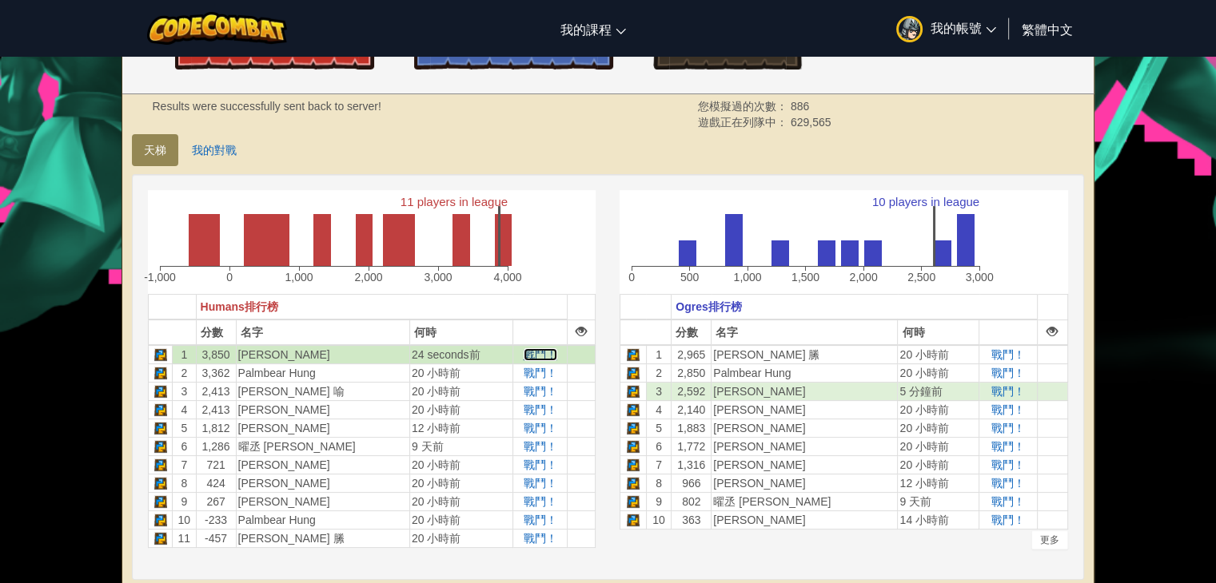
click at [531, 352] on span "戰鬥！" at bounding box center [541, 354] width 34 height 13
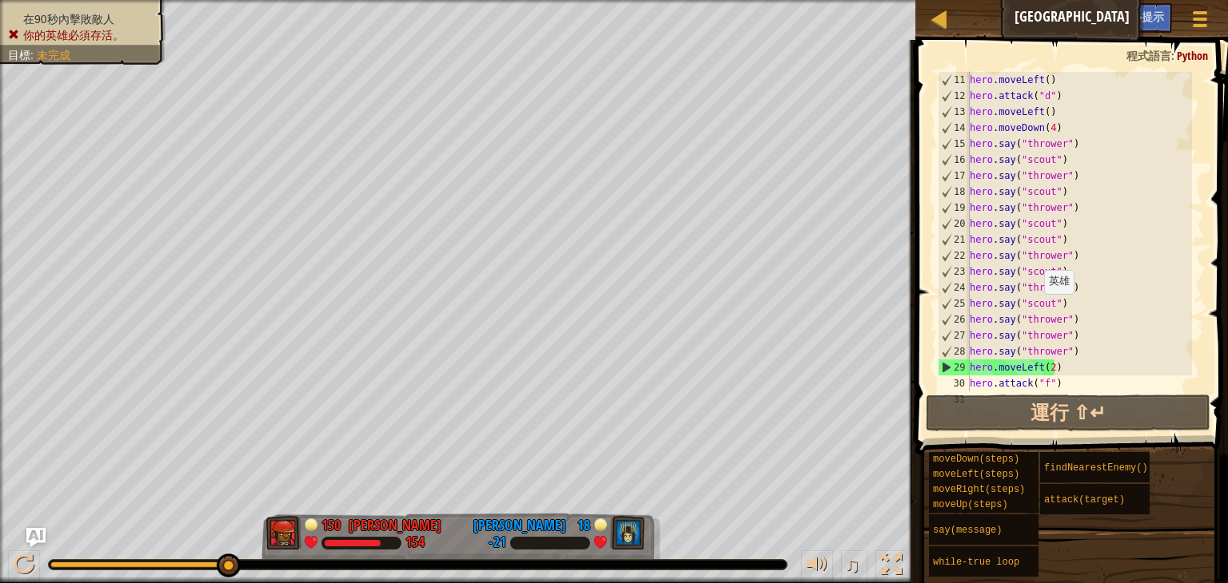
scroll to position [192, 0]
click at [1077, 306] on div "hero . moveLeft ( ) hero . attack ( "d" ) hero . moveLeft ( ) hero . moveDown (…" at bounding box center [1078, 248] width 225 height 352
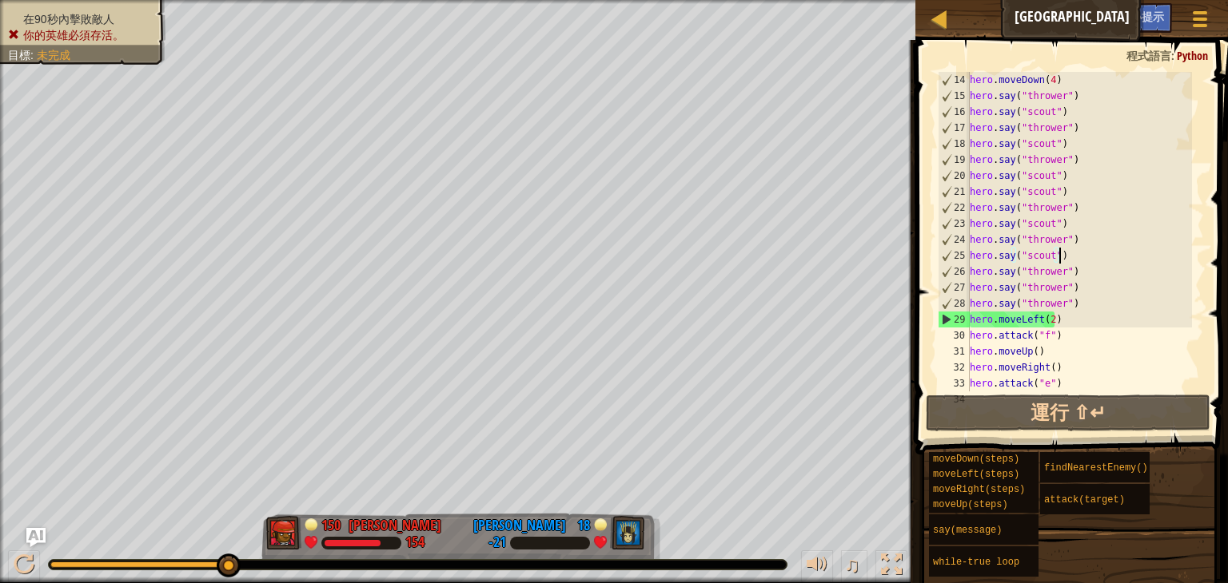
click at [1081, 309] on div "hero . moveDown ( 4 ) hero . say ( "thrower" ) hero . say ( "scout" ) hero . sa…" at bounding box center [1078, 248] width 225 height 352
type textarea "hero.say("thrower")"
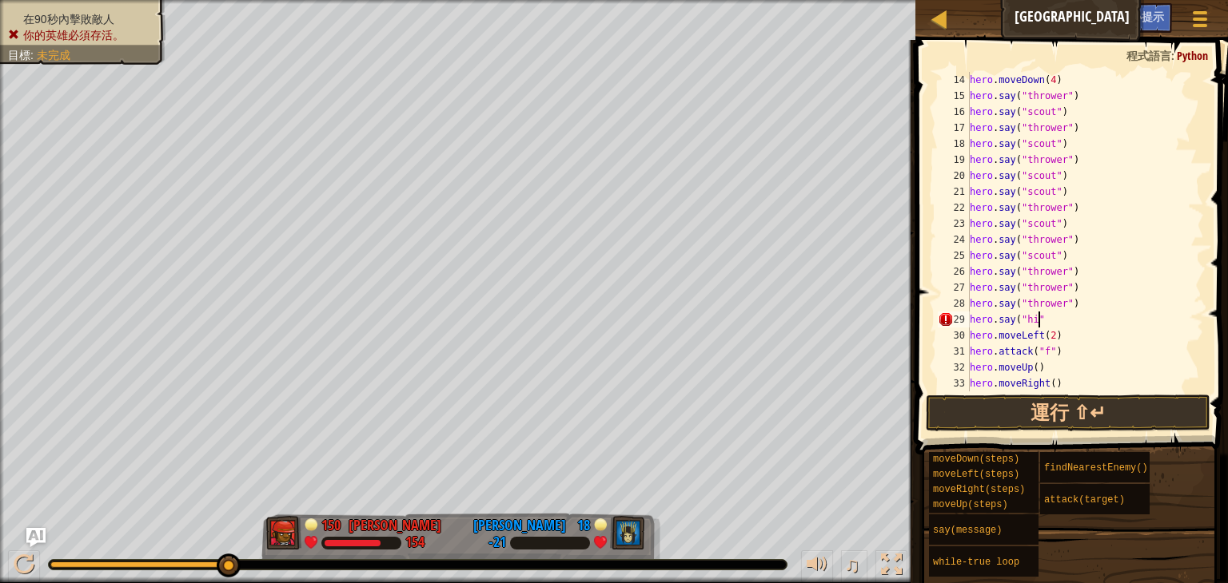
scroll to position [7, 5]
click at [1153, 421] on button "運行 ⇧↵" at bounding box center [1068, 413] width 285 height 37
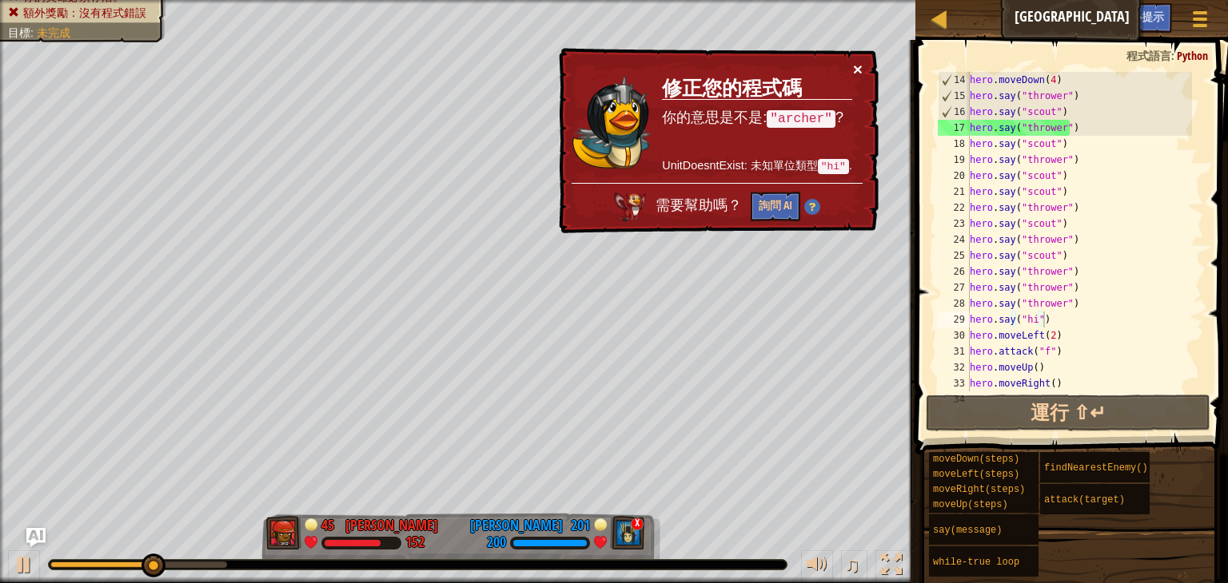
click at [854, 64] on button "×" at bounding box center [858, 69] width 10 height 17
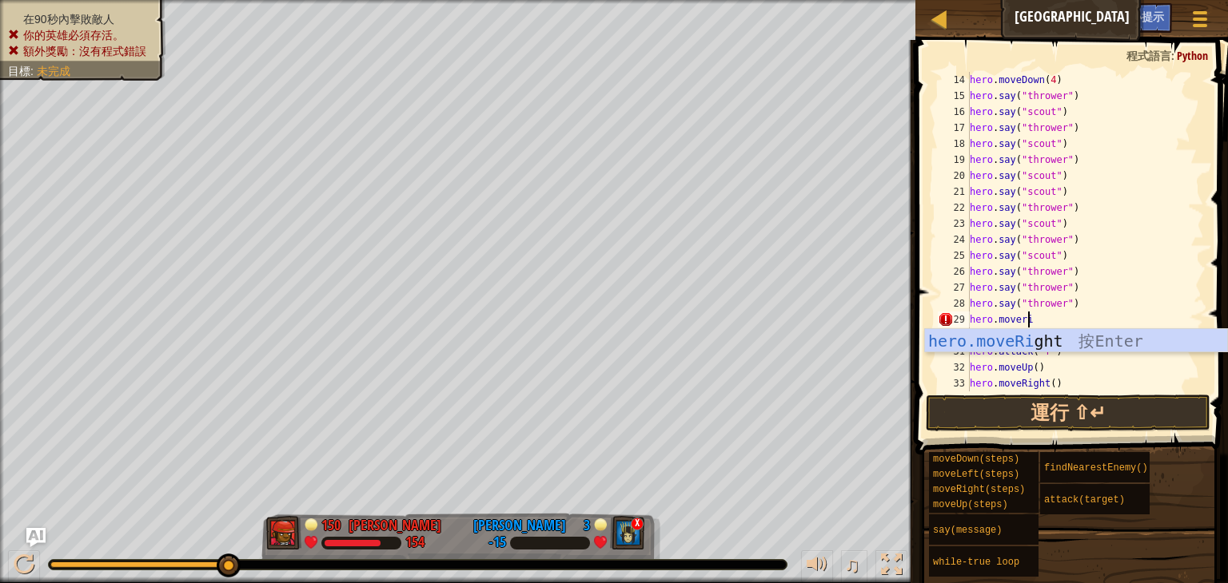
scroll to position [7, 4]
type textarea "hero.moverigh"
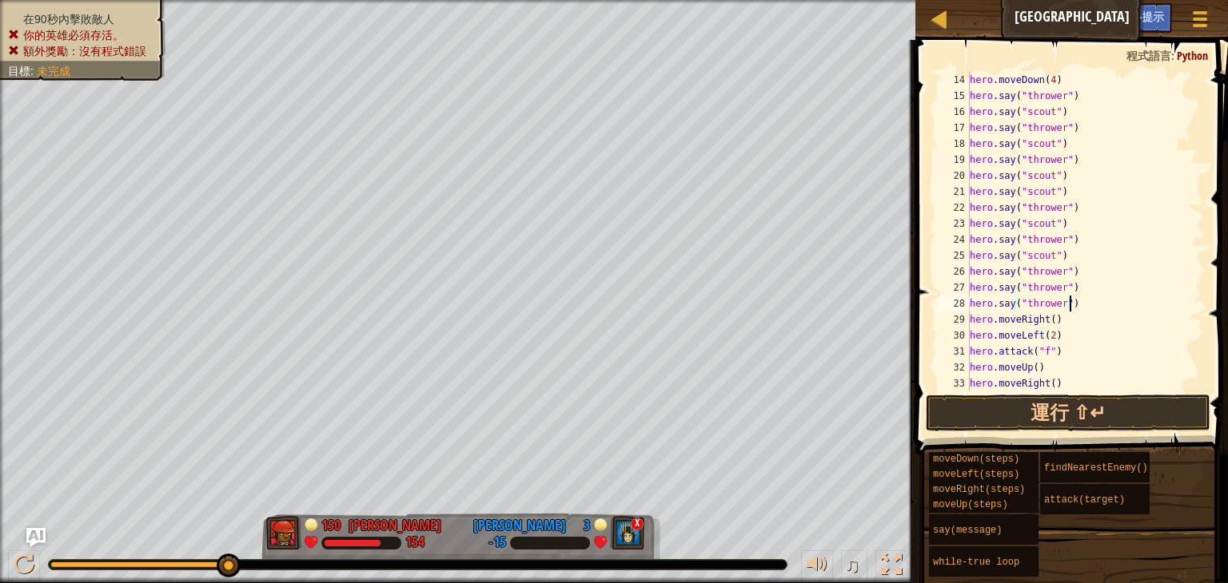
type textarea "hero.moveRight()"
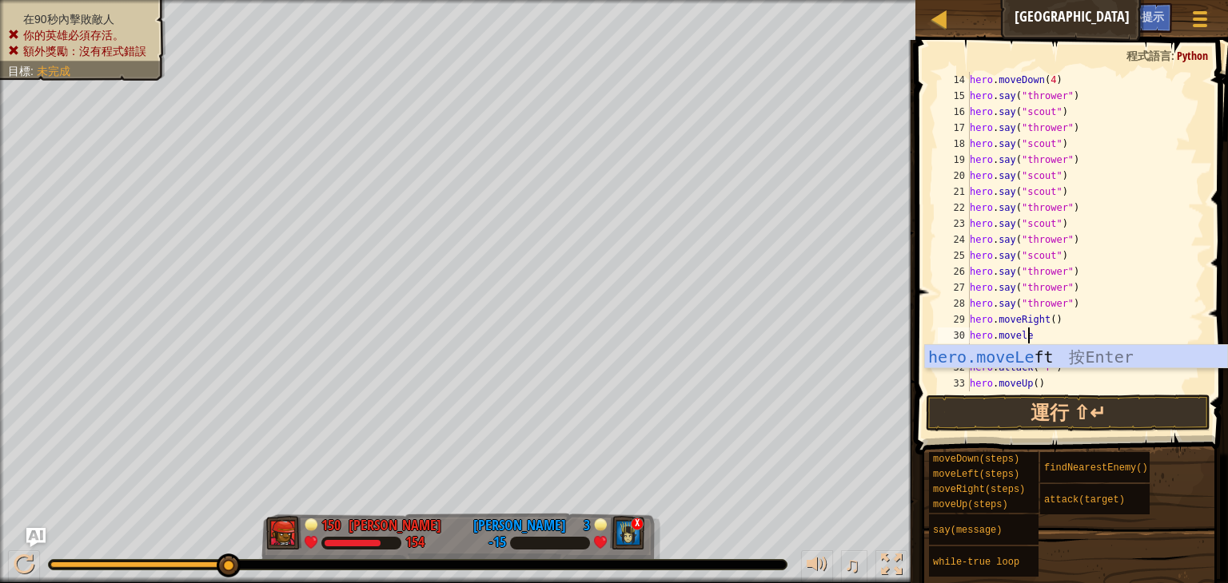
type textarea "hero.movelef"
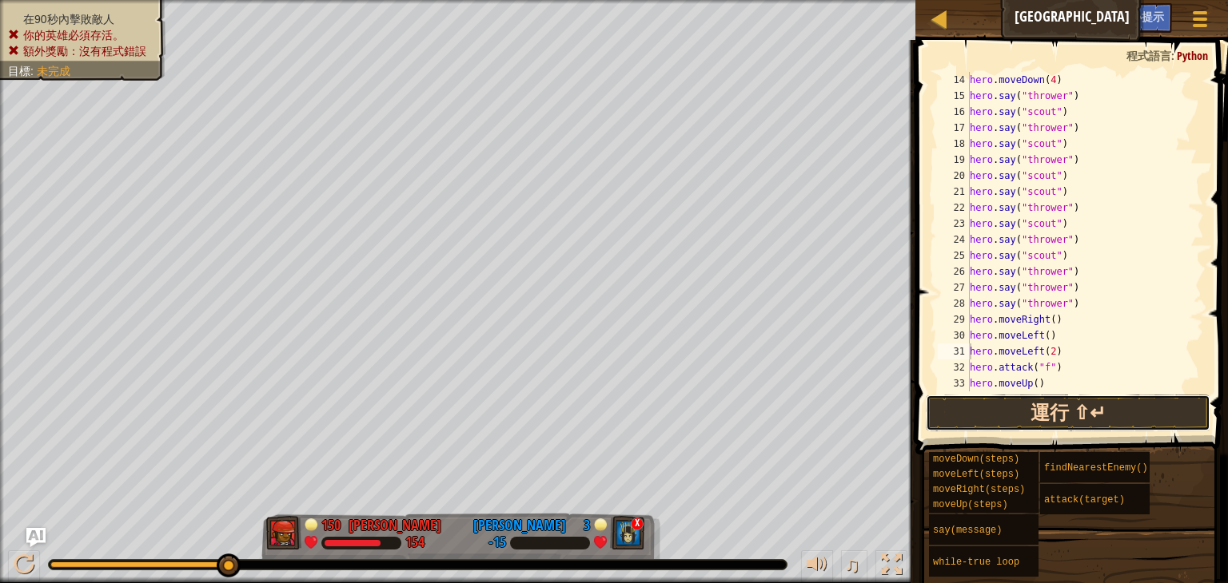
click at [1129, 413] on button "運行 ⇧↵" at bounding box center [1068, 413] width 285 height 37
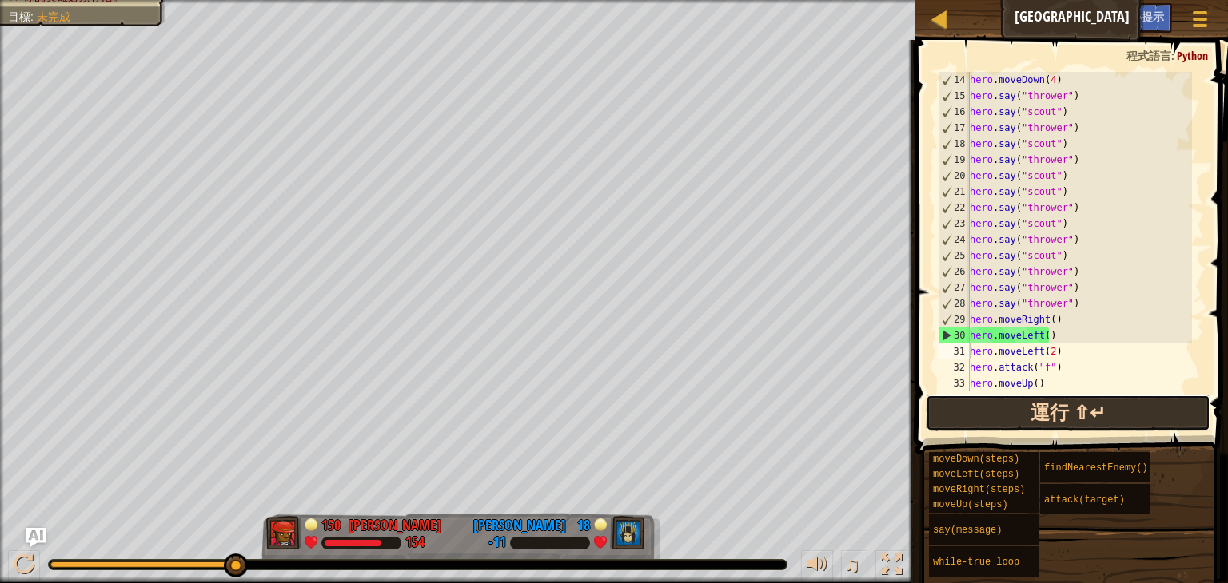
click at [1038, 412] on button "運行 ⇧↵" at bounding box center [1068, 413] width 285 height 37
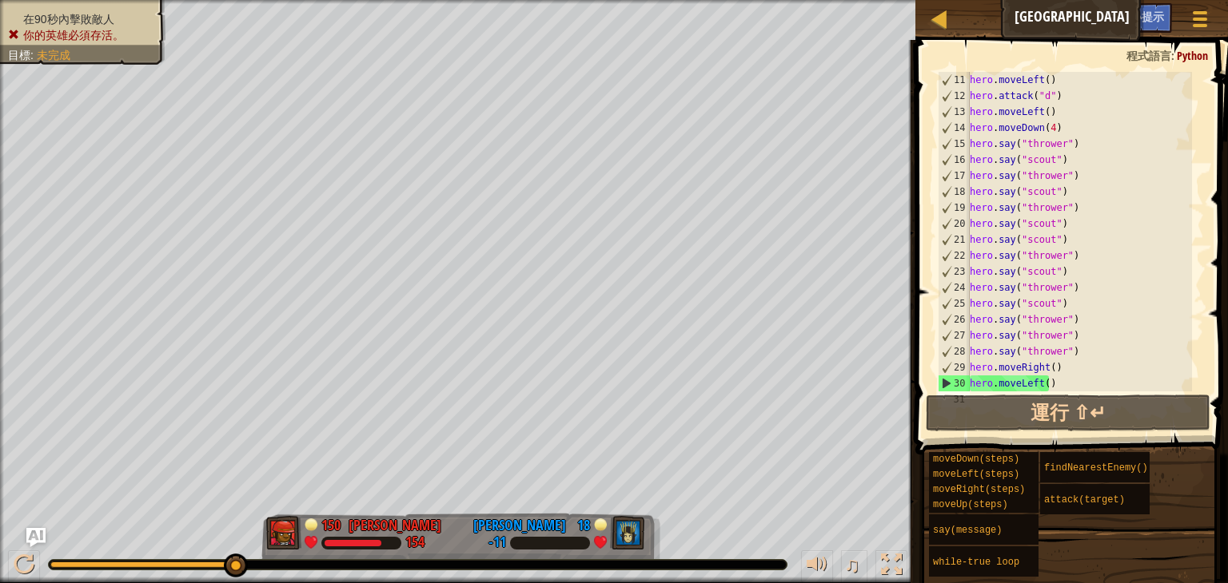
scroll to position [192, 0]
click at [1062, 121] on div "hero . moveLeft ( ) hero . attack ( "d" ) hero . moveLeft ( ) hero . moveDown (…" at bounding box center [1078, 248] width 225 height 352
type textarea "hero.moveDown(4)"
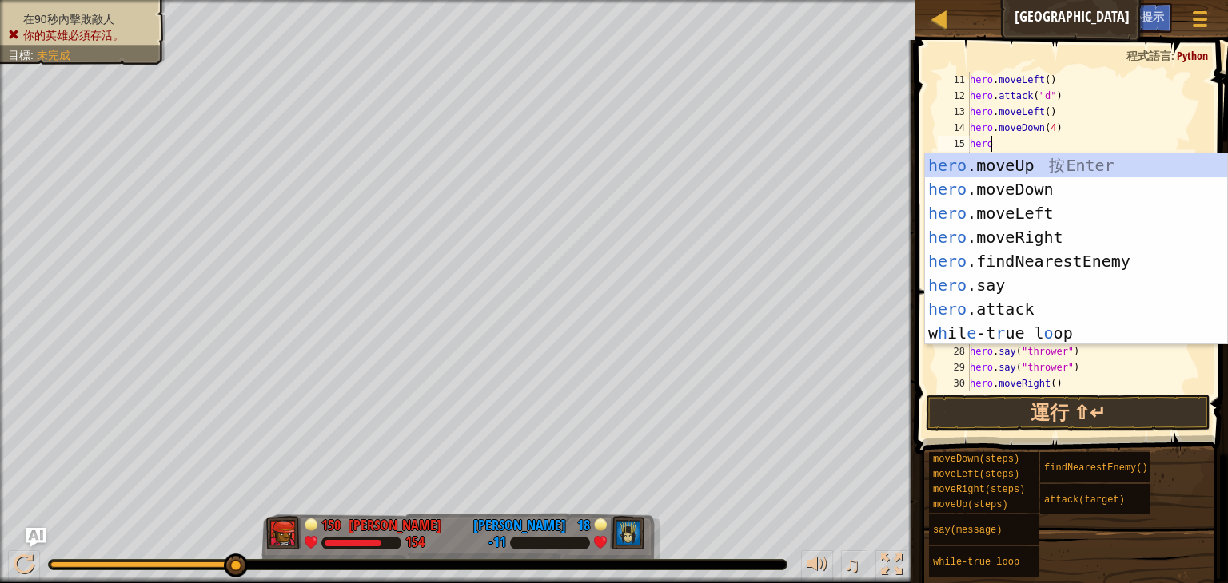
scroll to position [7, 0]
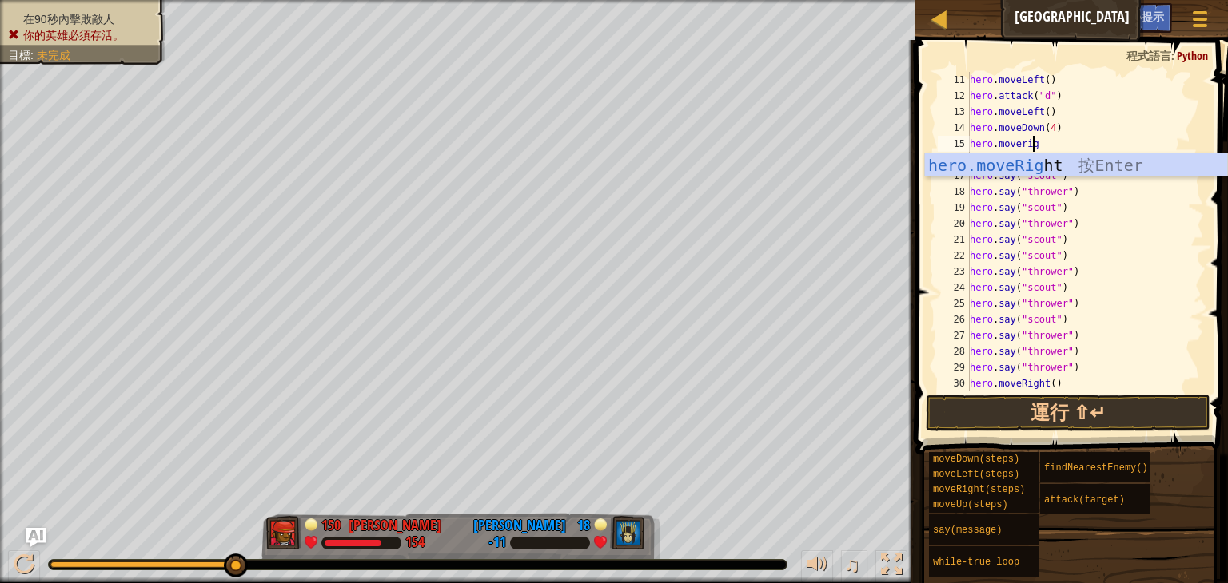
type textarea "hero.moveright"
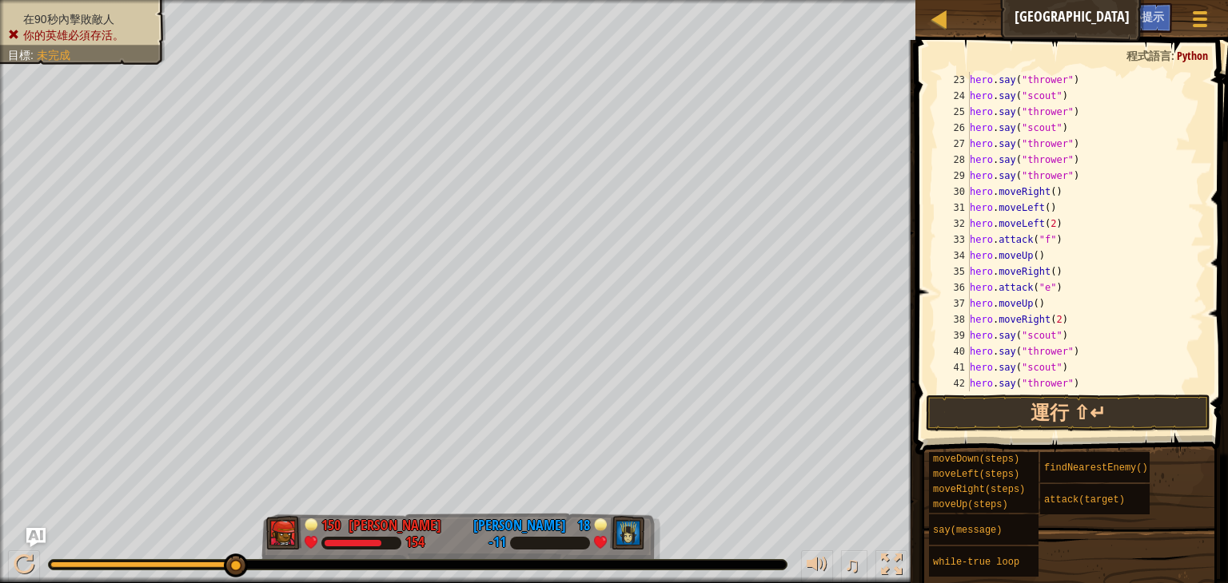
scroll to position [384, 0]
click at [1069, 196] on div "hero . say ( "thrower" ) hero . say ( "scout" ) hero . say ( "thrower" ) hero .…" at bounding box center [1078, 248] width 225 height 352
type textarea "h"
click at [1065, 189] on div "hero . say ( "thrower" ) hero . say ( "scout" ) hero . say ( "thrower" ) hero .…" at bounding box center [1078, 248] width 225 height 352
click at [1006, 404] on button "運行 ⇧↵" at bounding box center [1068, 413] width 285 height 37
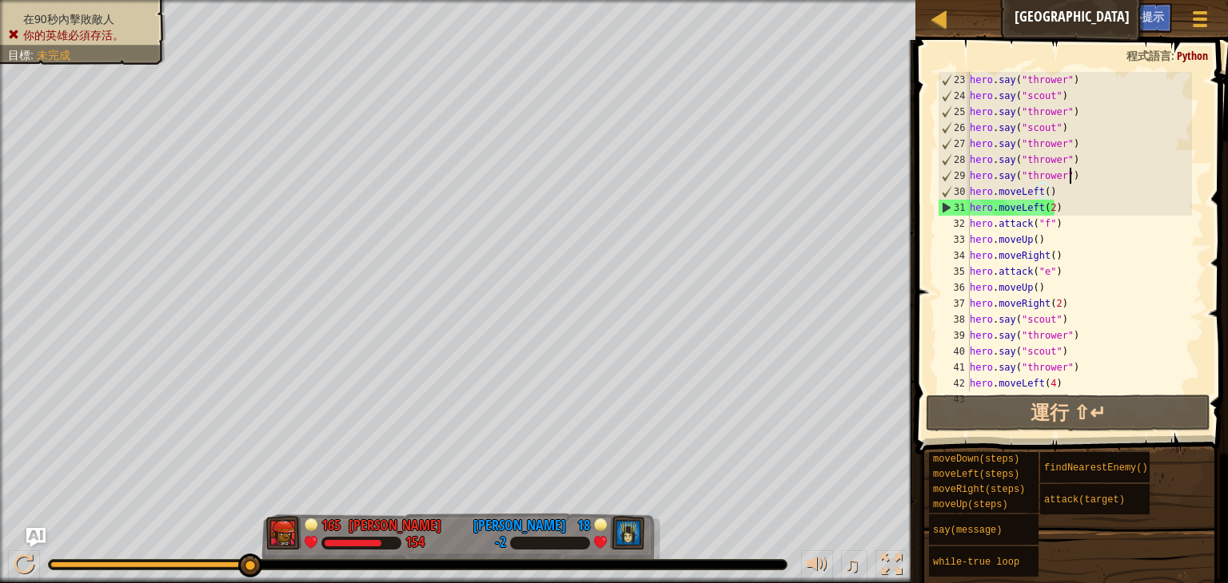
click at [1075, 182] on div "hero . say ( "thrower" ) hero . say ( "scout" ) hero . say ( "thrower" ) hero .…" at bounding box center [1078, 248] width 225 height 352
click at [1069, 195] on div "hero . say ( "thrower" ) hero . say ( "scout" ) hero . say ( "thrower" ) hero .…" at bounding box center [1078, 248] width 225 height 352
click at [1077, 172] on div "hero . say ( "thrower" ) hero . say ( "scout" ) hero . say ( "thrower" ) hero .…" at bounding box center [1078, 248] width 225 height 352
click at [1071, 193] on div "hero . say ( "thrower" ) hero . say ( "scout" ) hero . say ( "thrower" ) hero .…" at bounding box center [1078, 248] width 225 height 352
click at [1089, 177] on div "hero . say ( "thrower" ) hero . say ( "scout" ) hero . say ( "thrower" ) hero .…" at bounding box center [1078, 248] width 225 height 352
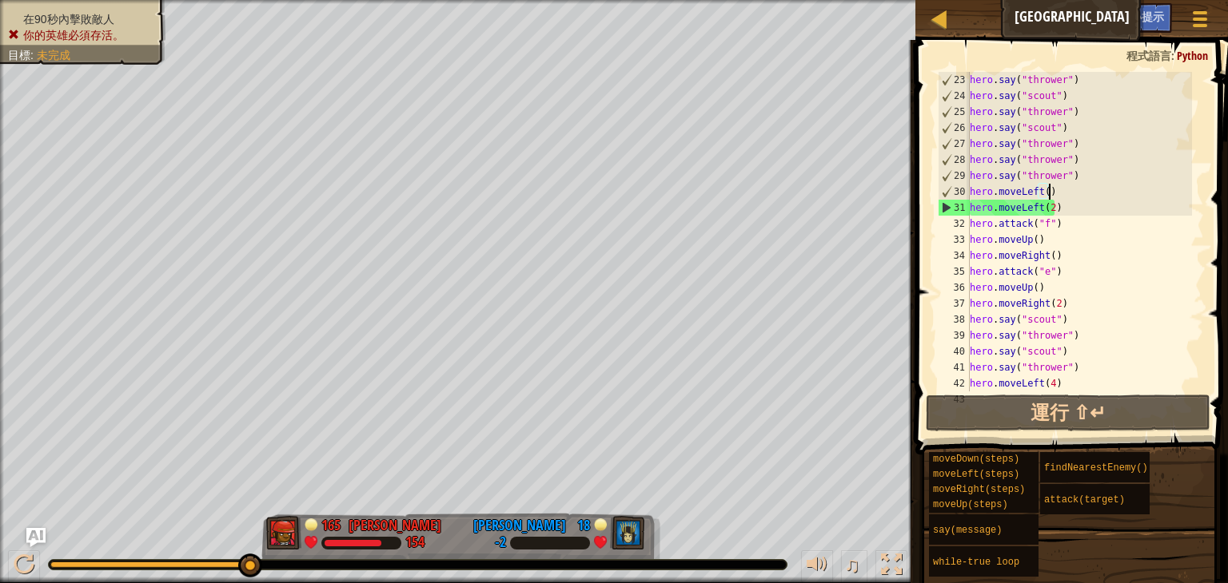
type textarea "hero.say("thrower")"
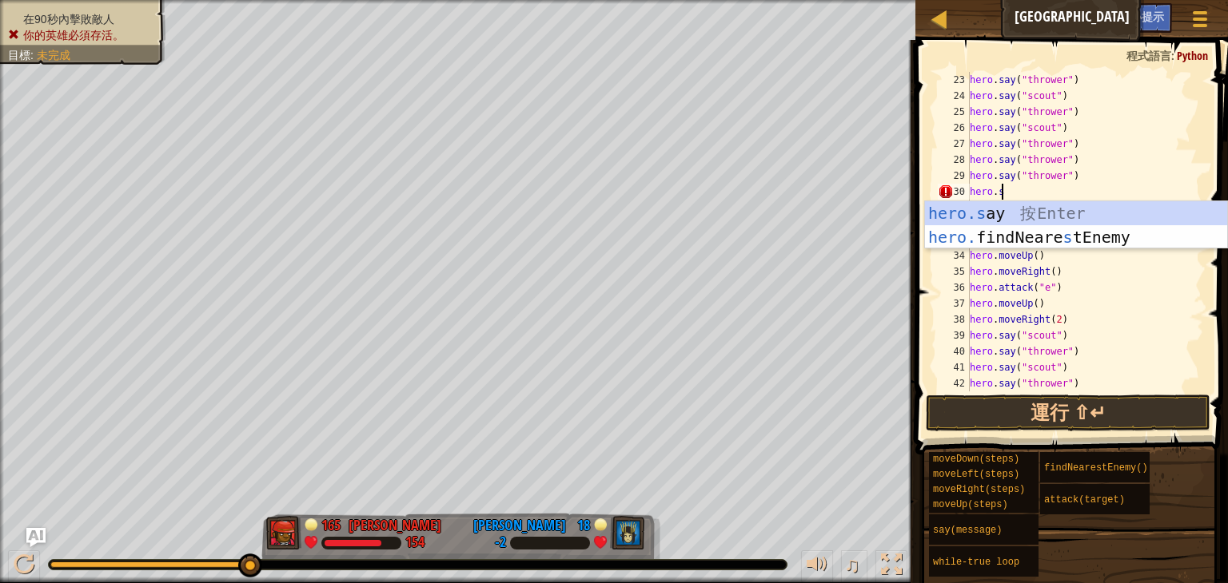
scroll to position [7, 2]
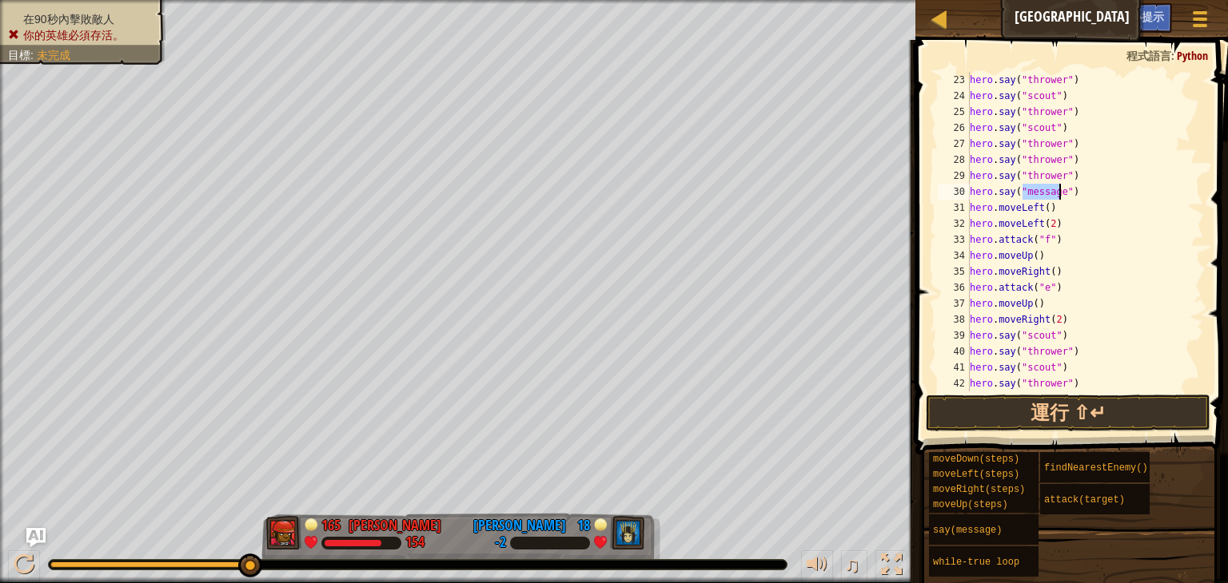
type textarea "hero.say("hi")"
type textarea "hero.say("you cant beat me")"
type textarea "hero.say("lmao")"
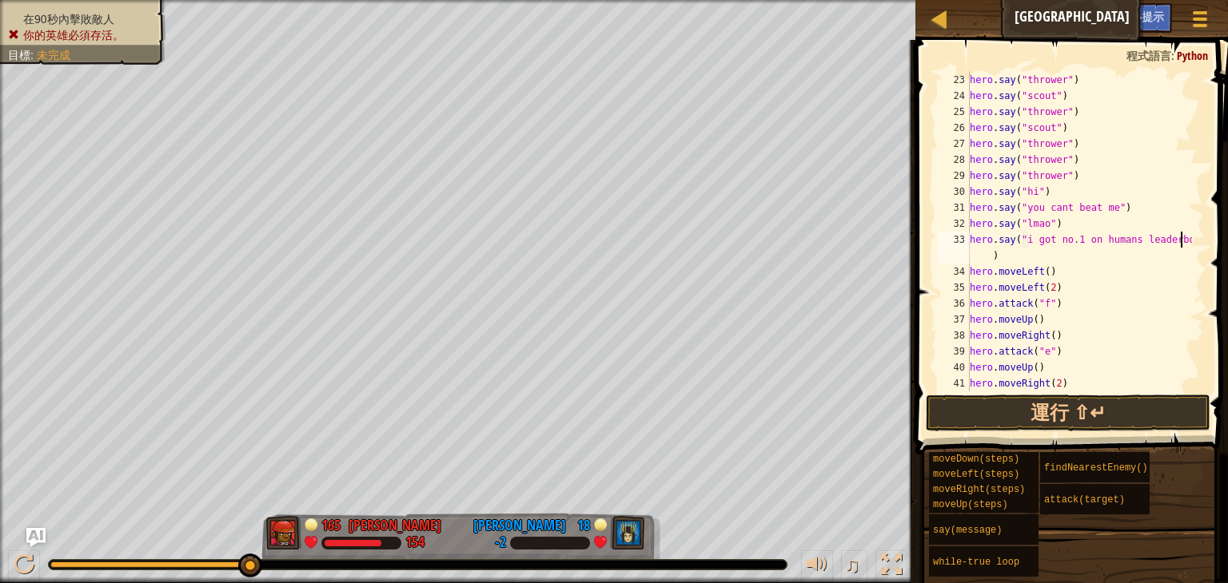
scroll to position [7, 18]
type textarea "hero.say("i got no.1 on humans leaderboard")"
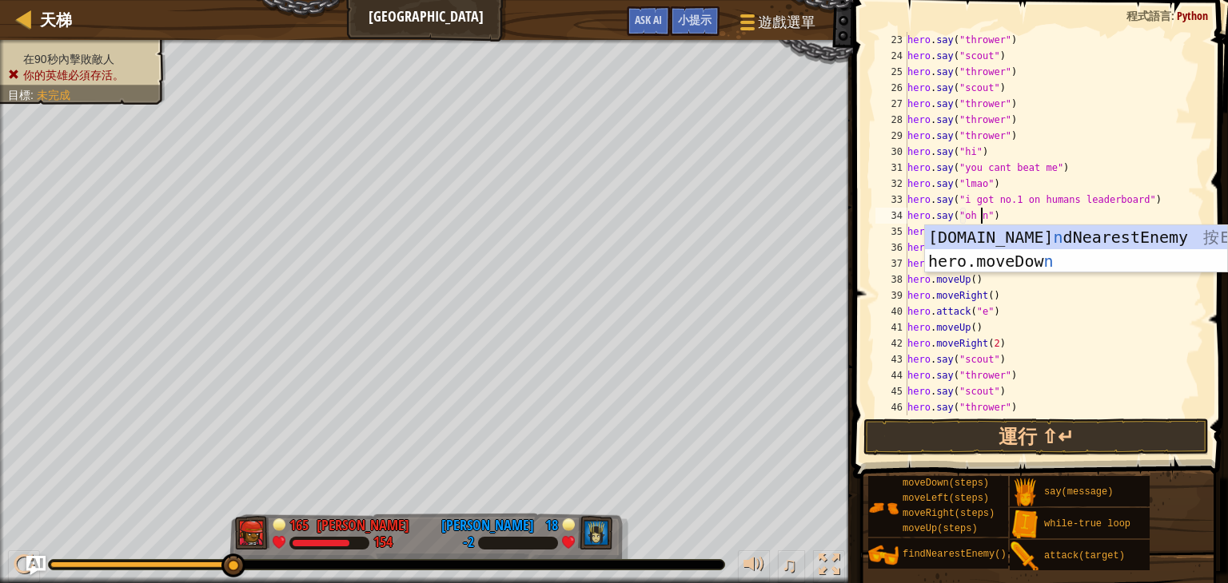
scroll to position [7, 6]
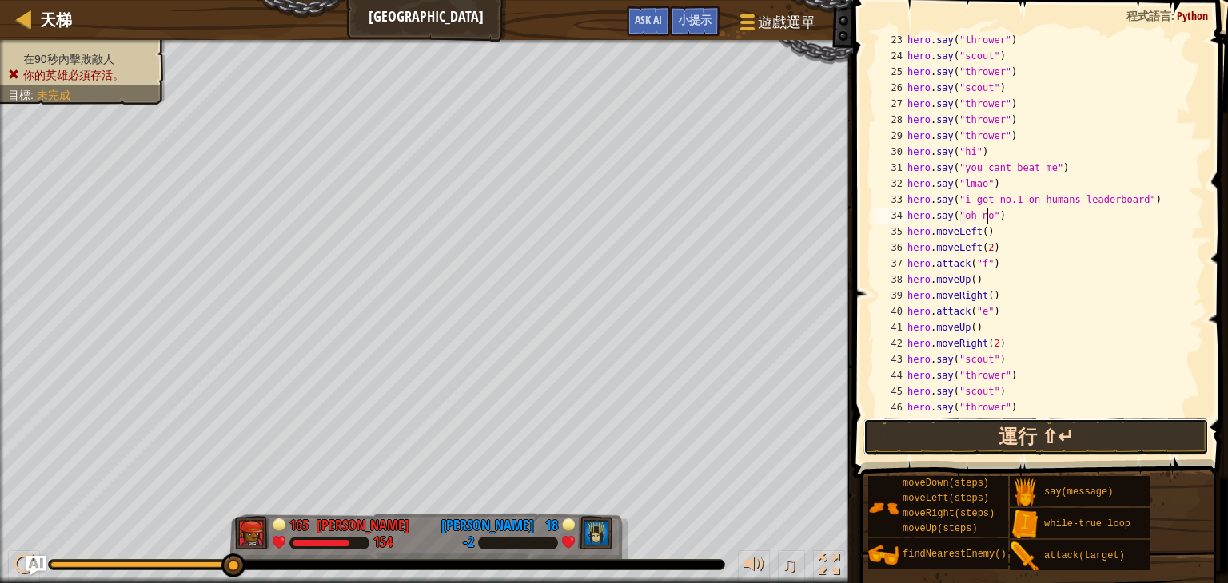
click at [1081, 429] on button "運行 ⇧↵" at bounding box center [1035, 437] width 345 height 37
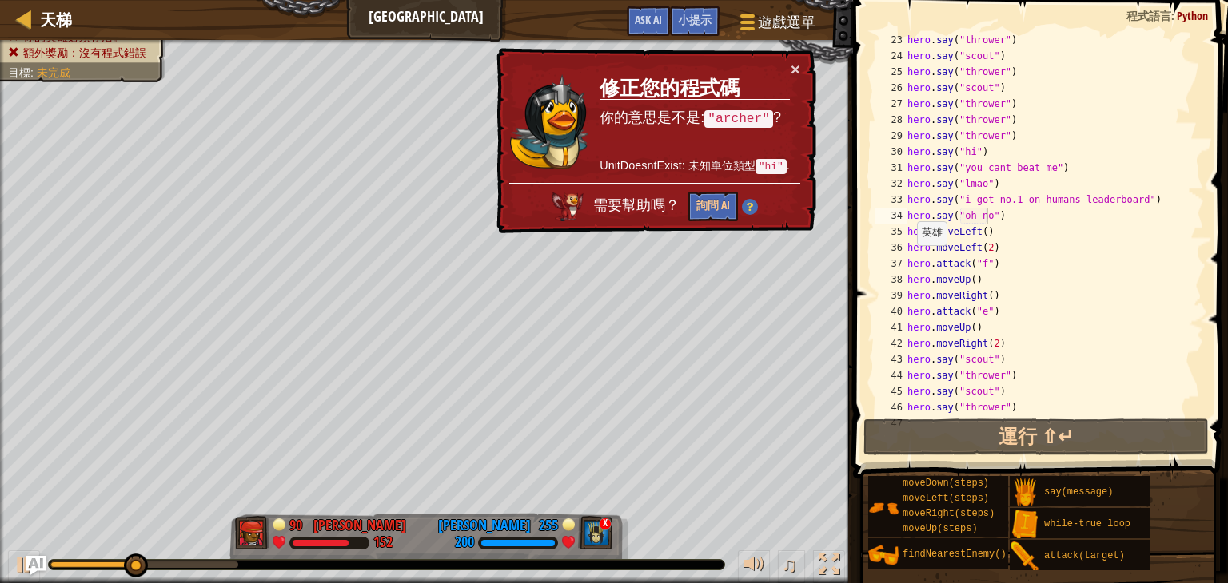
click at [793, 57] on div "× 修正您的程式碼 你的意思是不是: "[PERSON_NAME]" ? UnitDoesntExist: 未知單位類型 "hi" . 需要幫助嗎？ 詢問 AI" at bounding box center [654, 141] width 323 height 186
click at [793, 65] on div "× 修正您的程式碼 你的意思是不是: "[PERSON_NAME]" ? UnitDoesntExist: 未知單位類型 "hi" . 需要幫助嗎？ 詢問 AI" at bounding box center [654, 141] width 323 height 186
click at [796, 64] on button "×" at bounding box center [796, 69] width 10 height 17
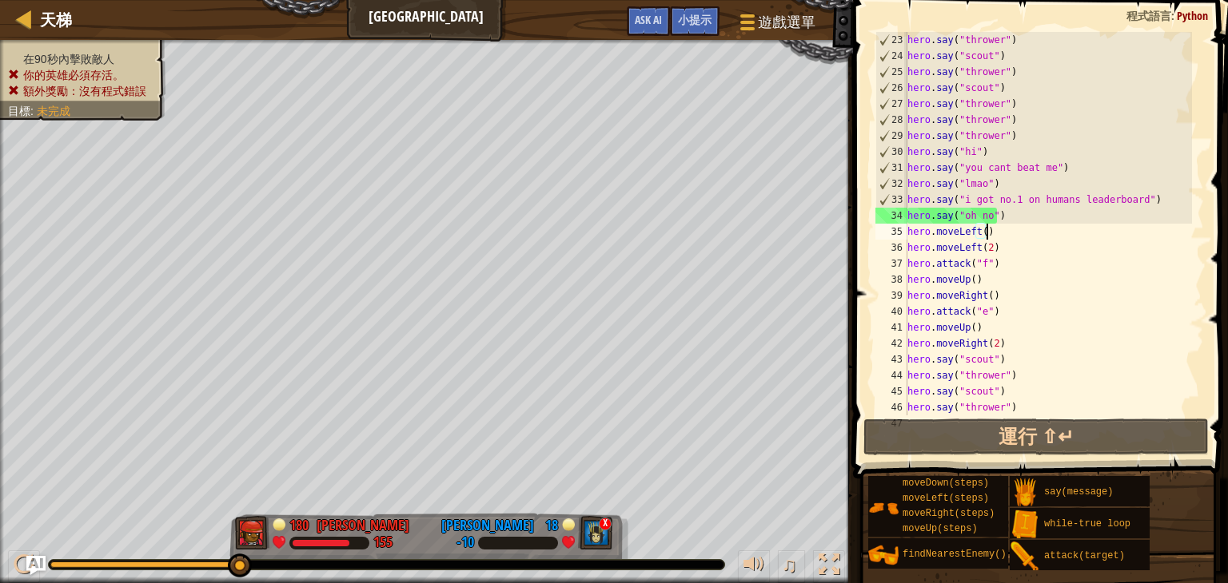
click at [1012, 225] on div "hero . say ( "thrower" ) hero . say ( "scout" ) hero . say ( "thrower" ) hero .…" at bounding box center [1048, 240] width 288 height 416
click at [1014, 212] on div "hero . say ( "thrower" ) hero . say ( "scout" ) hero . say ( "thrower" ) hero .…" at bounding box center [1048, 240] width 288 height 416
click at [1008, 235] on div "hero . say ( "thrower" ) hero . say ( "scout" ) hero . say ( "thrower" ) hero .…" at bounding box center [1048, 240] width 288 height 416
click at [1006, 247] on div "hero . say ( "thrower" ) hero . say ( "scout" ) hero . say ( "thrower" ) hero .…" at bounding box center [1048, 240] width 288 height 416
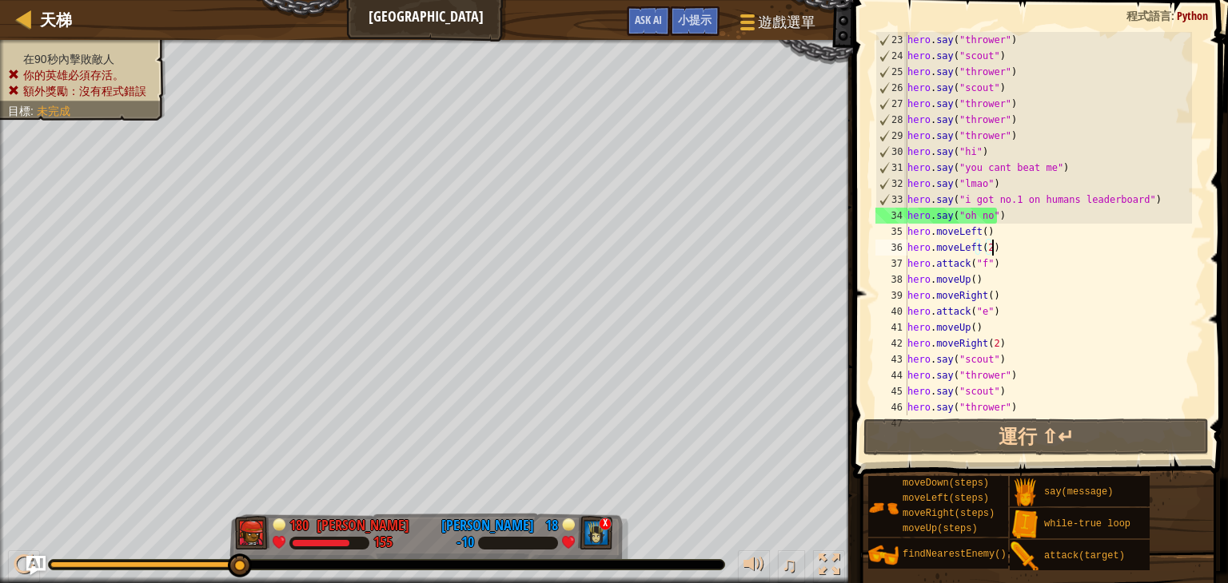
click at [1014, 221] on div "hero . say ( "thrower" ) hero . say ( "scout" ) hero . say ( "thrower" ) hero .…" at bounding box center [1048, 240] width 288 height 416
click at [1021, 229] on div "hero . say ( "thrower" ) hero . say ( "scout" ) hero . say ( "thrower" ) hero .…" at bounding box center [1048, 240] width 288 height 416
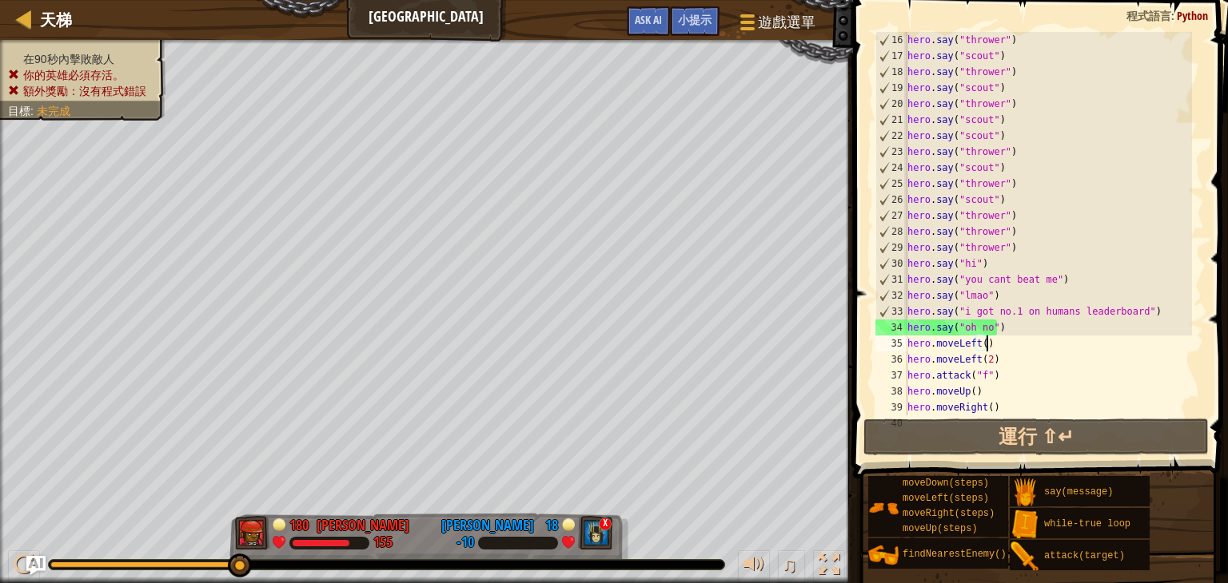
scroll to position [240, 0]
click at [991, 261] on div "hero . say ( "thrower" ) hero . say ( "scout" ) hero . say ( "thrower" ) hero .…" at bounding box center [1048, 240] width 288 height 416
click at [1019, 247] on div "hero . say ( "thrower" ) hero . say ( "scout" ) hero . say ( "thrower" ) hero .…" at bounding box center [1048, 240] width 288 height 416
type textarea "hero.say("thrower")"
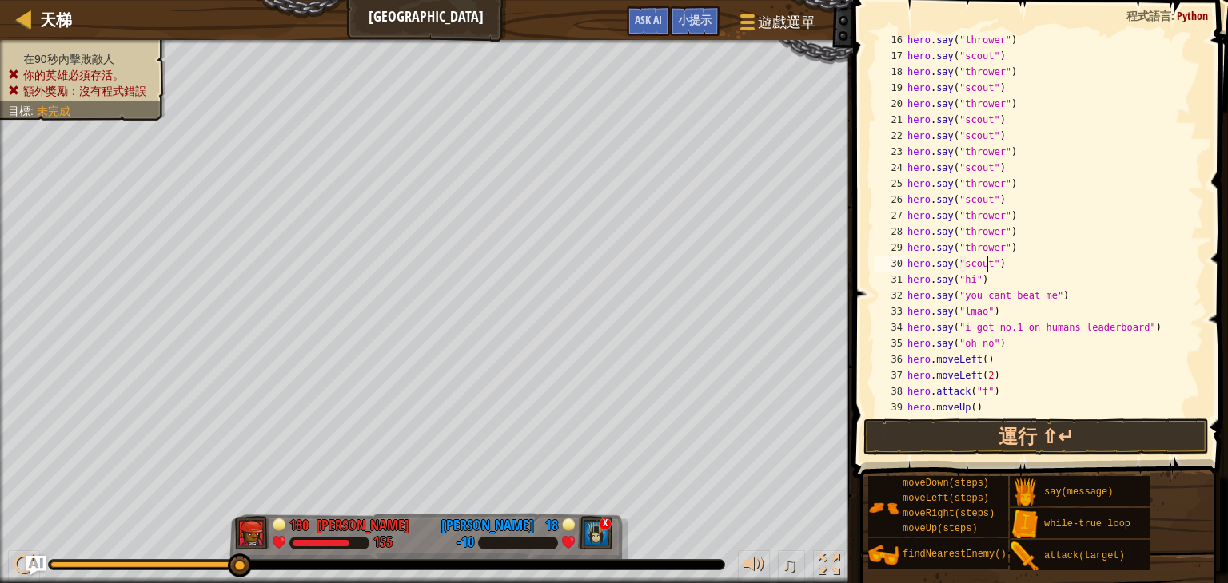
scroll to position [7, 6]
click at [1090, 438] on button "運行 ⇧↵" at bounding box center [1035, 437] width 345 height 37
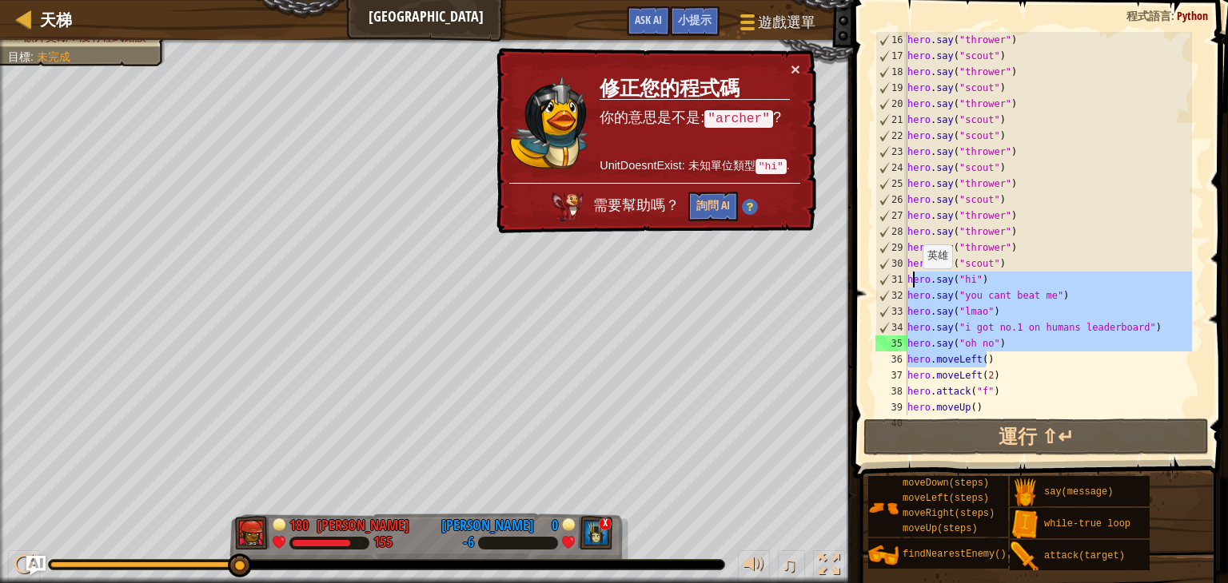
drag, startPoint x: 1012, startPoint y: 355, endPoint x: 912, endPoint y: 285, distance: 122.2
click at [912, 285] on div "hero . say ( "thrower" ) hero . say ( "scout" ) hero . say ( "thrower" ) hero .…" at bounding box center [1048, 240] width 288 height 416
click at [982, 348] on div "hero . say ( "thrower" ) hero . say ( "scout" ) hero . say ( "thrower" ) hero .…" at bounding box center [1048, 224] width 288 height 384
drag, startPoint x: 998, startPoint y: 346, endPoint x: 906, endPoint y: 279, distance: 114.5
click at [906, 279] on div "hero.say("oh no") 16 17 18 19 20 21 22 23 24 25 26 27 28 29 30 31 32 33 34 35 3…" at bounding box center [1038, 224] width 332 height 384
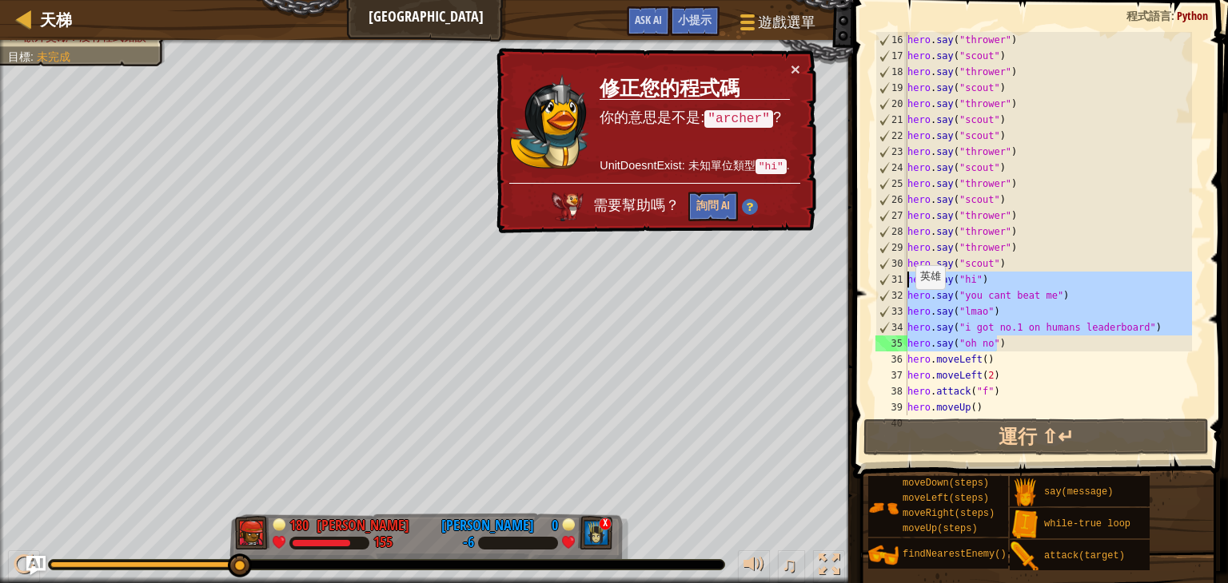
type textarea "hero.say("hi") hero.say("you cant beat me")"
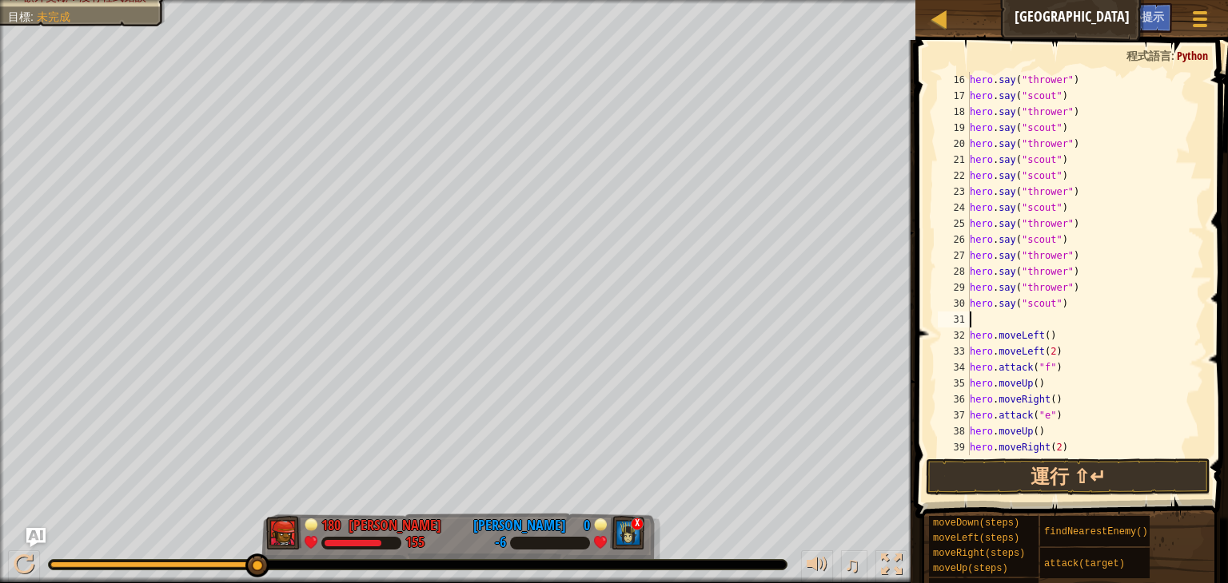
scroll to position [272, 0]
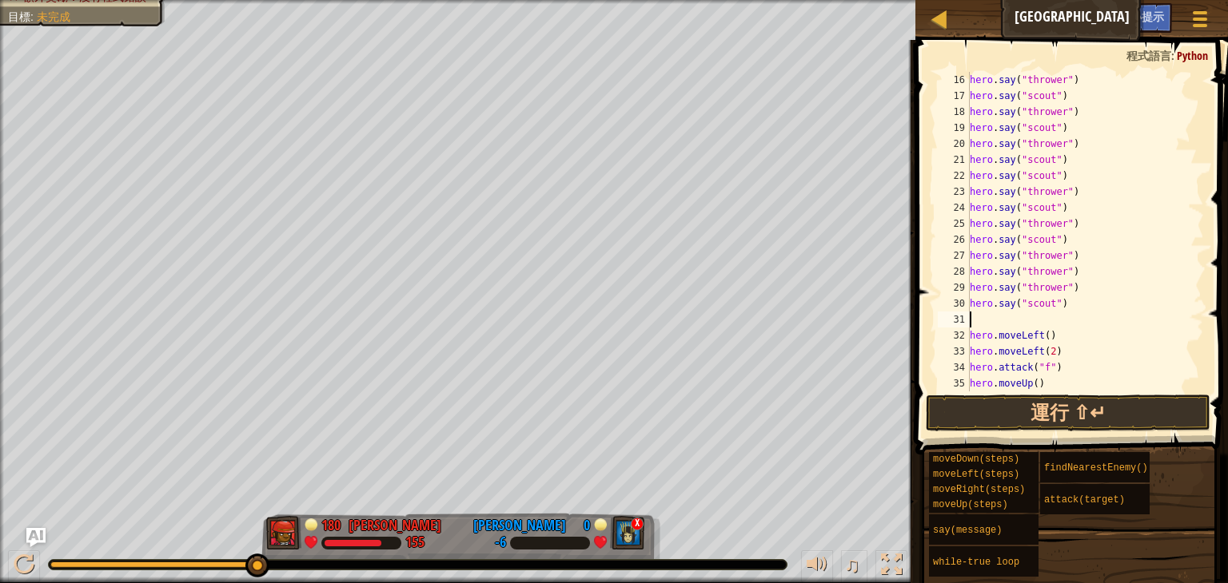
type textarea "hero.moveLeft()"
click at [918, 409] on span at bounding box center [1072, 225] width 325 height 462
click at [970, 411] on button "運行 ⇧↵" at bounding box center [1068, 413] width 285 height 37
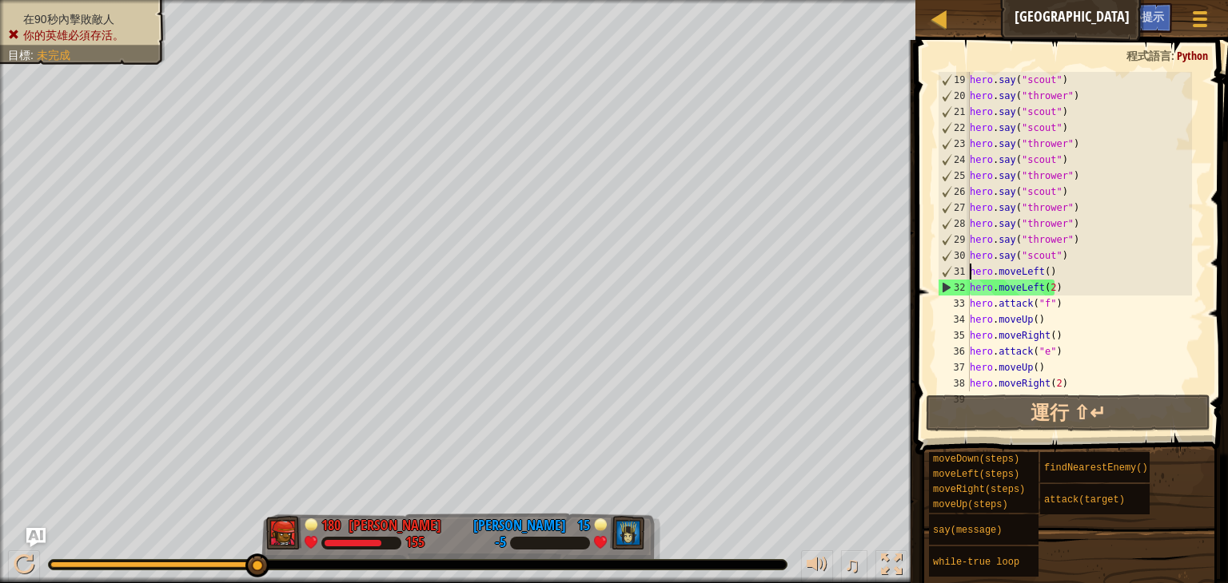
scroll to position [512, 0]
